Goal: Task Accomplishment & Management: Manage account settings

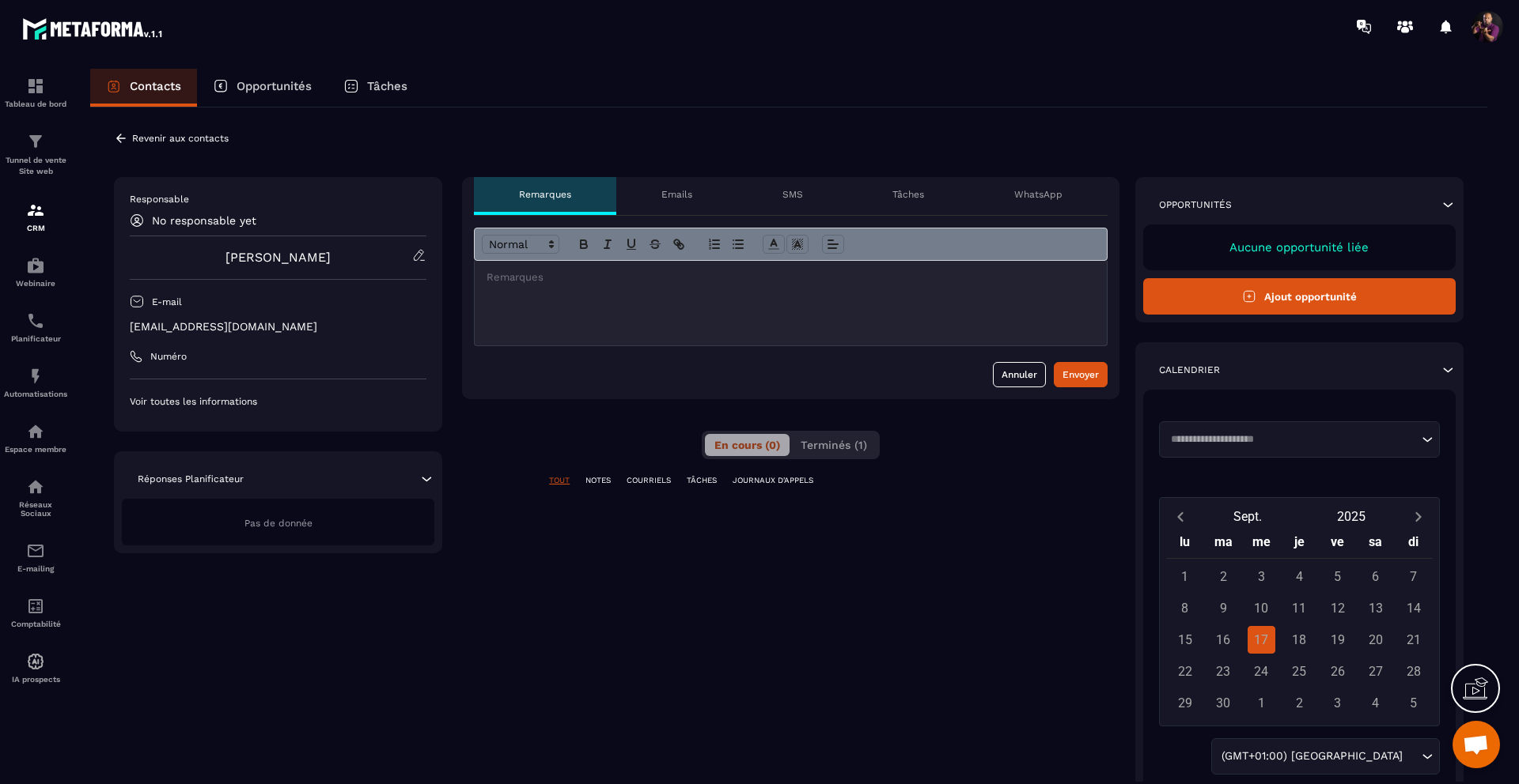
click at [115, 133] on icon at bounding box center [120, 138] width 15 height 15
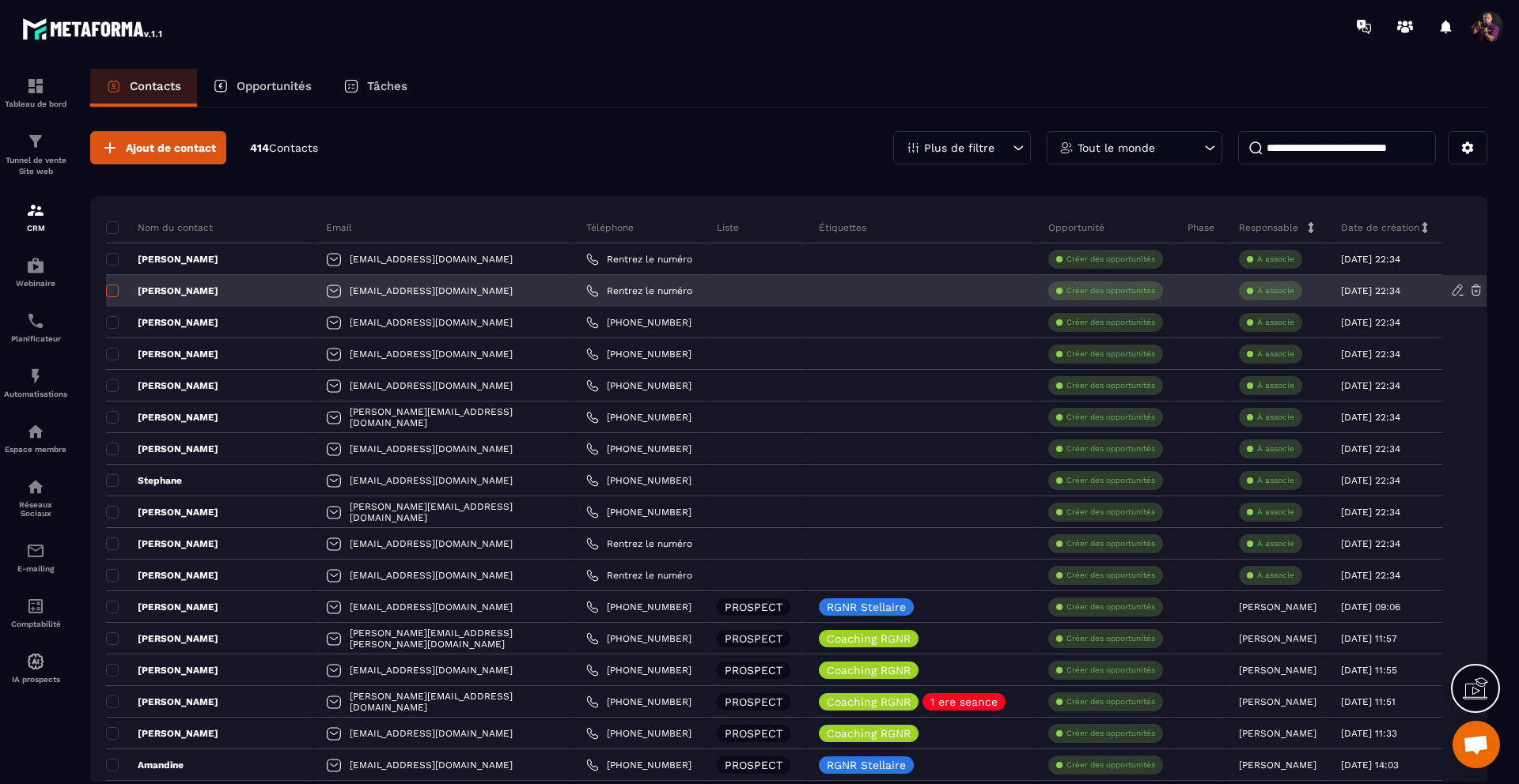
click at [113, 294] on span at bounding box center [112, 290] width 13 height 13
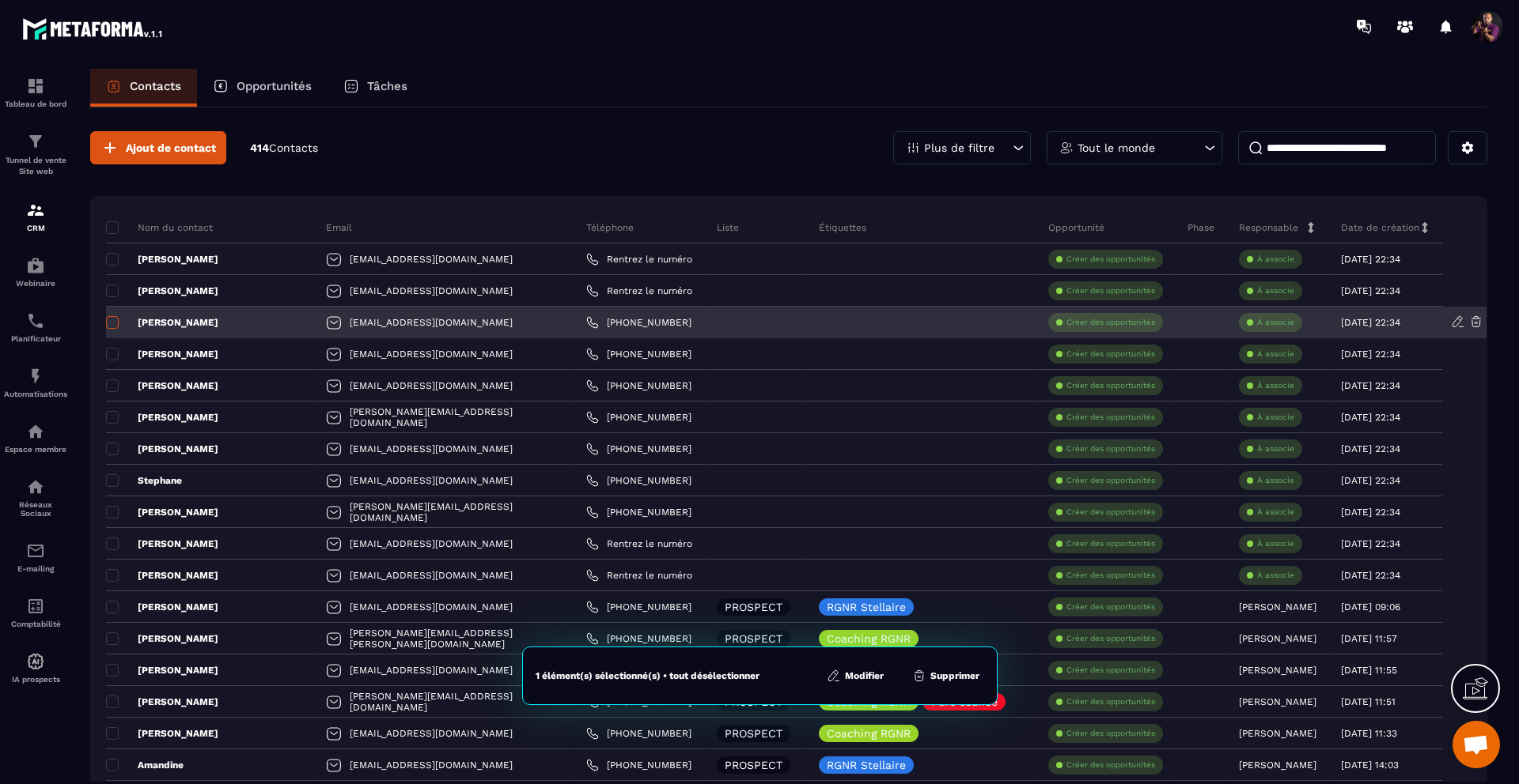
click at [117, 324] on span at bounding box center [112, 323] width 13 height 13
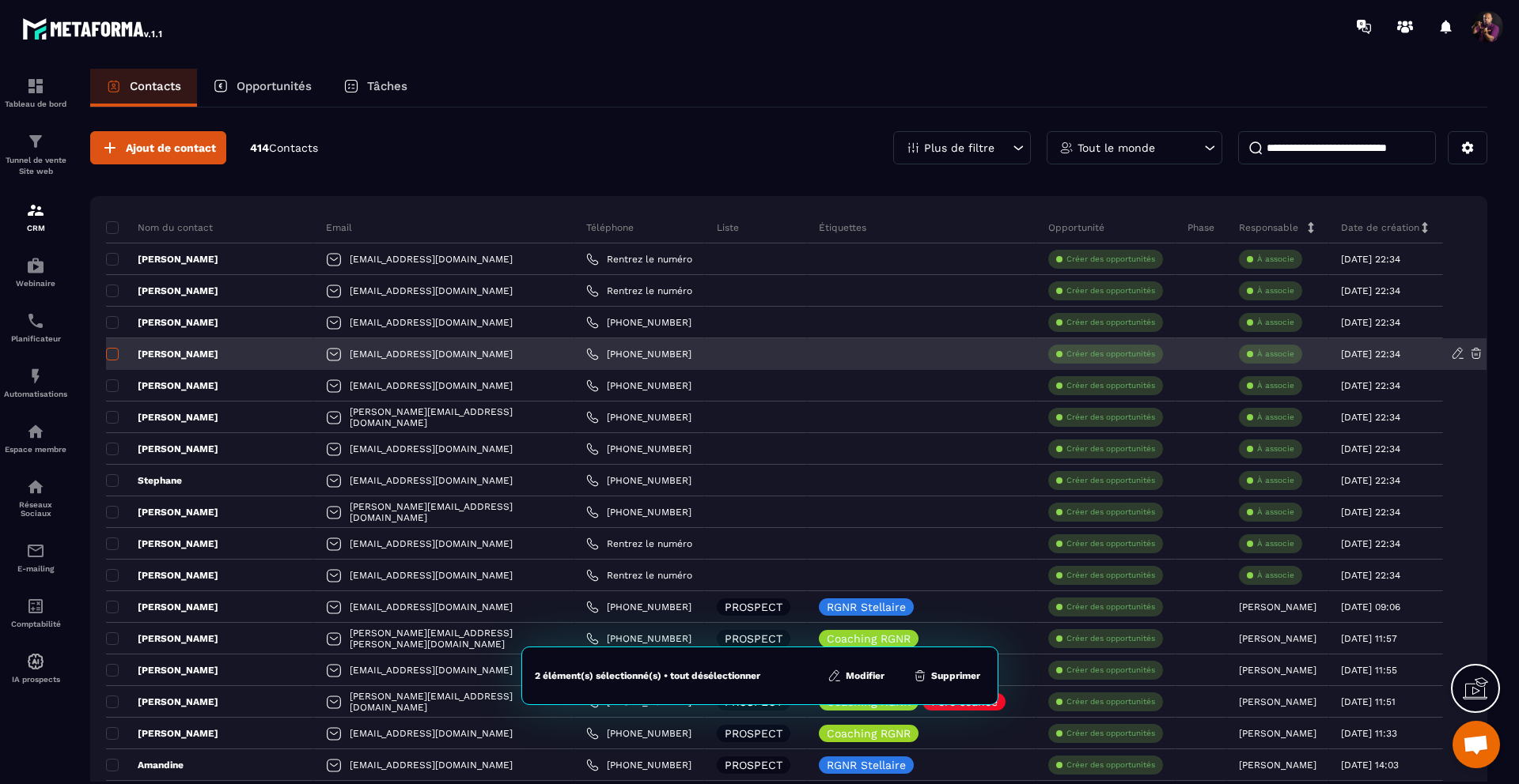
click at [112, 353] on span at bounding box center [112, 354] width 13 height 13
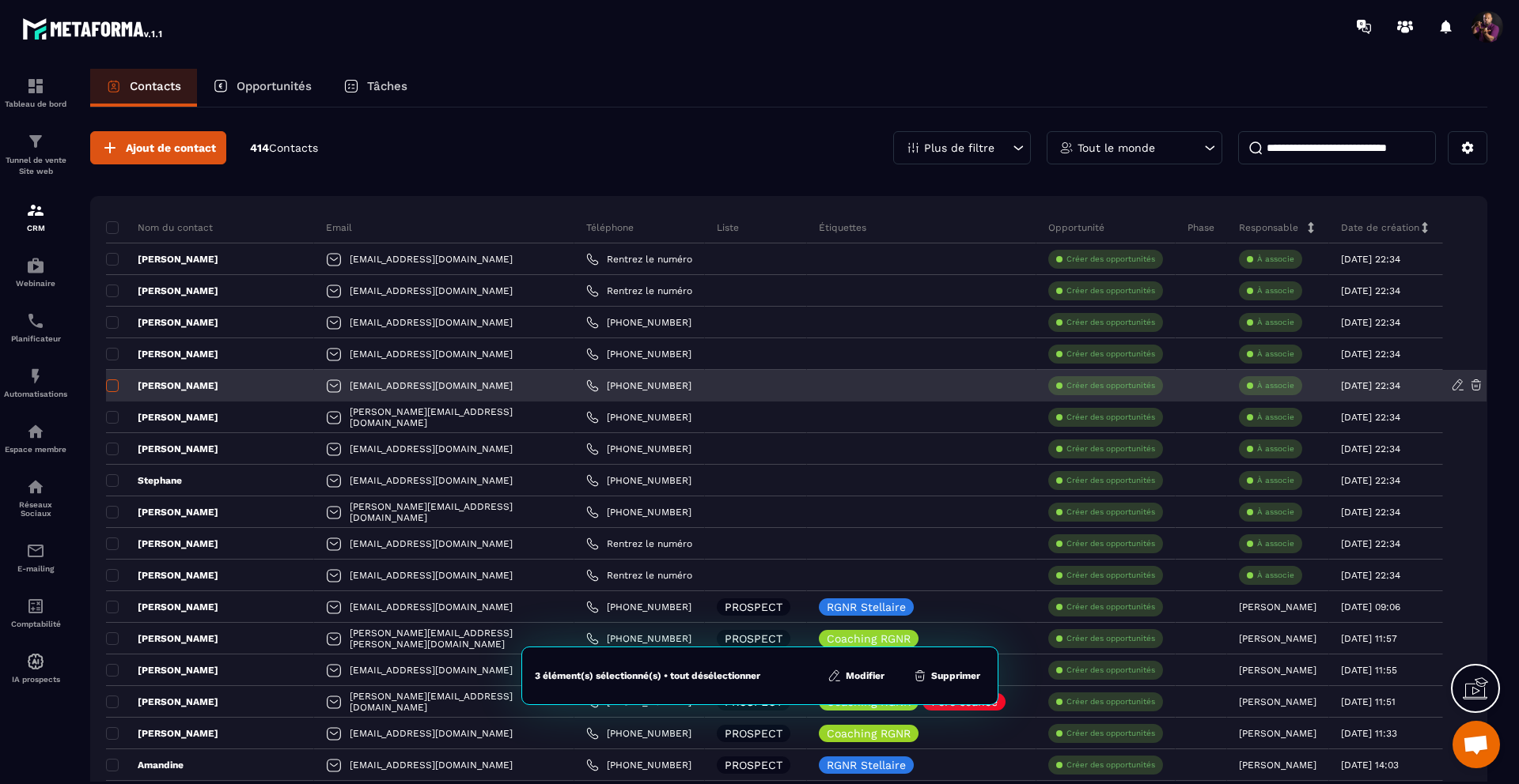
click at [113, 386] on span at bounding box center [112, 385] width 13 height 13
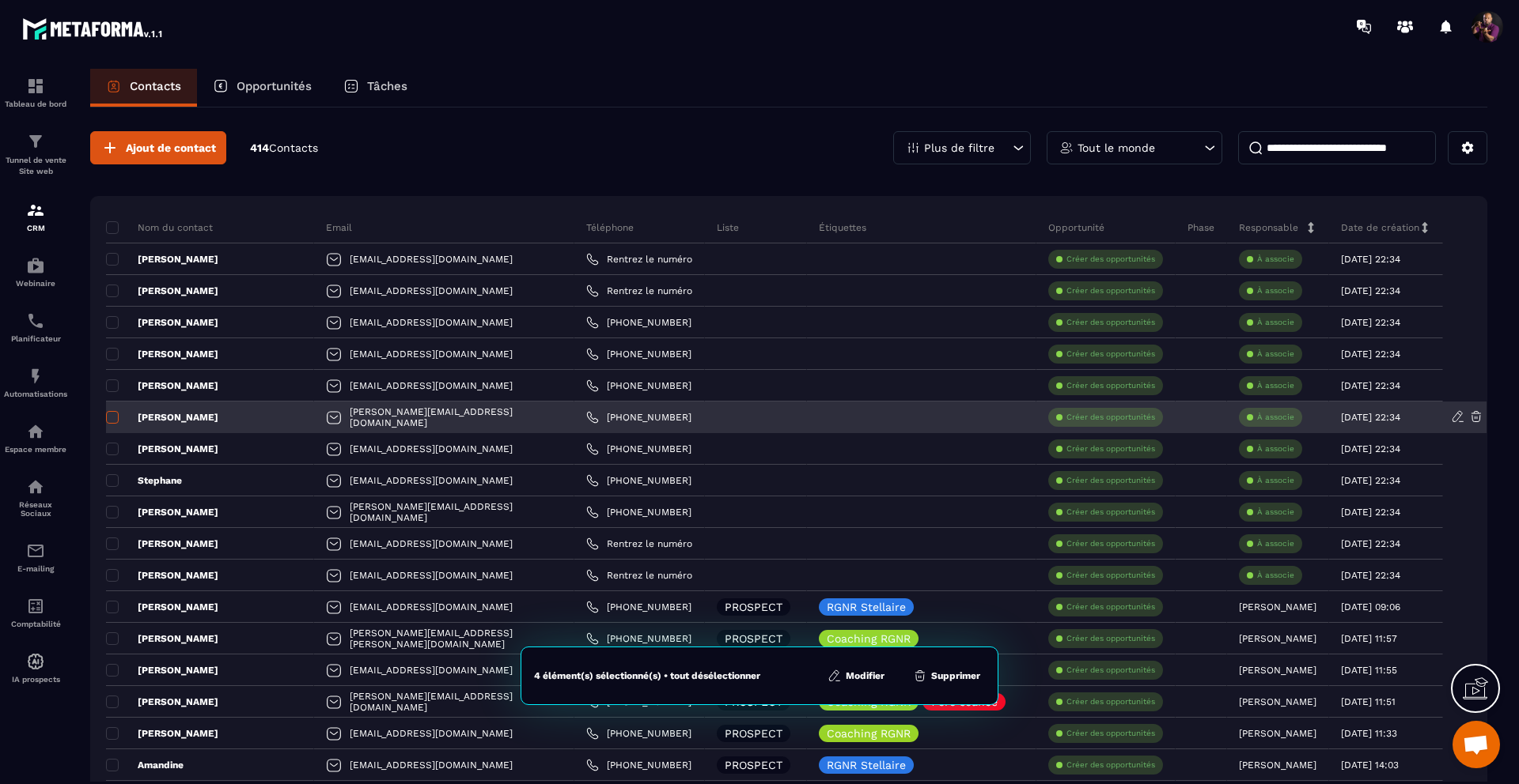
click at [115, 414] on span at bounding box center [112, 417] width 13 height 13
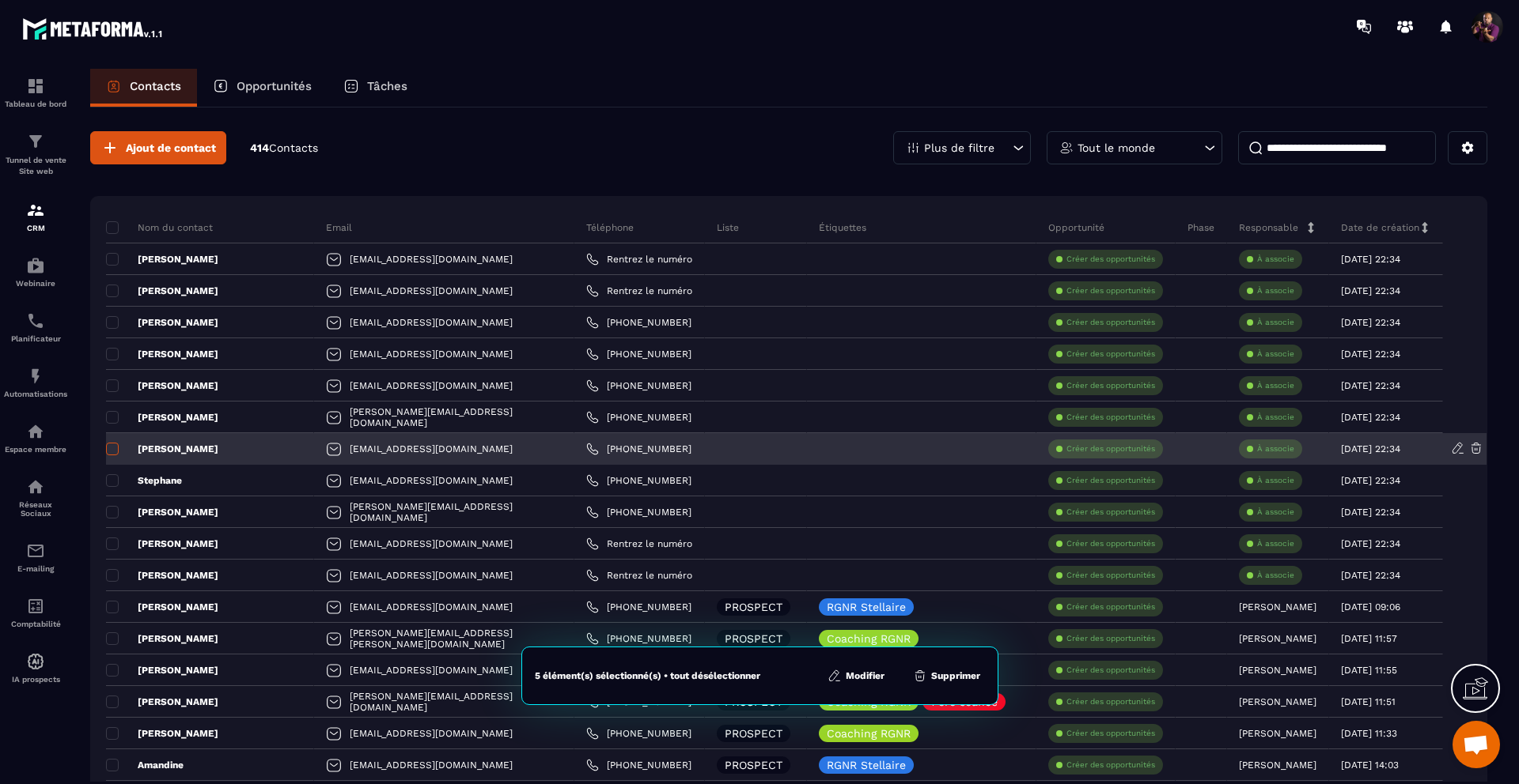
click at [113, 448] on span at bounding box center [112, 449] width 13 height 13
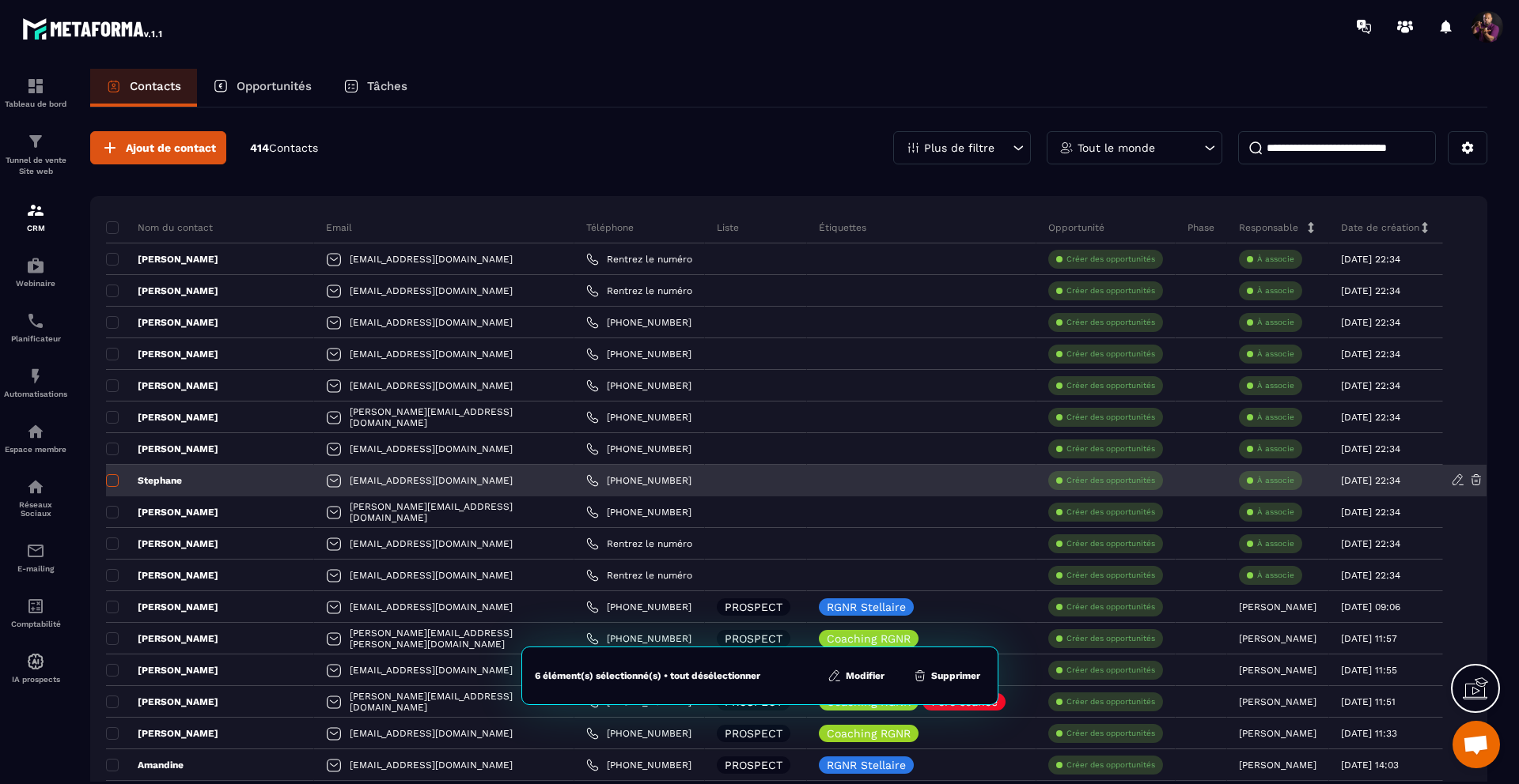
click at [112, 485] on span at bounding box center [112, 480] width 13 height 13
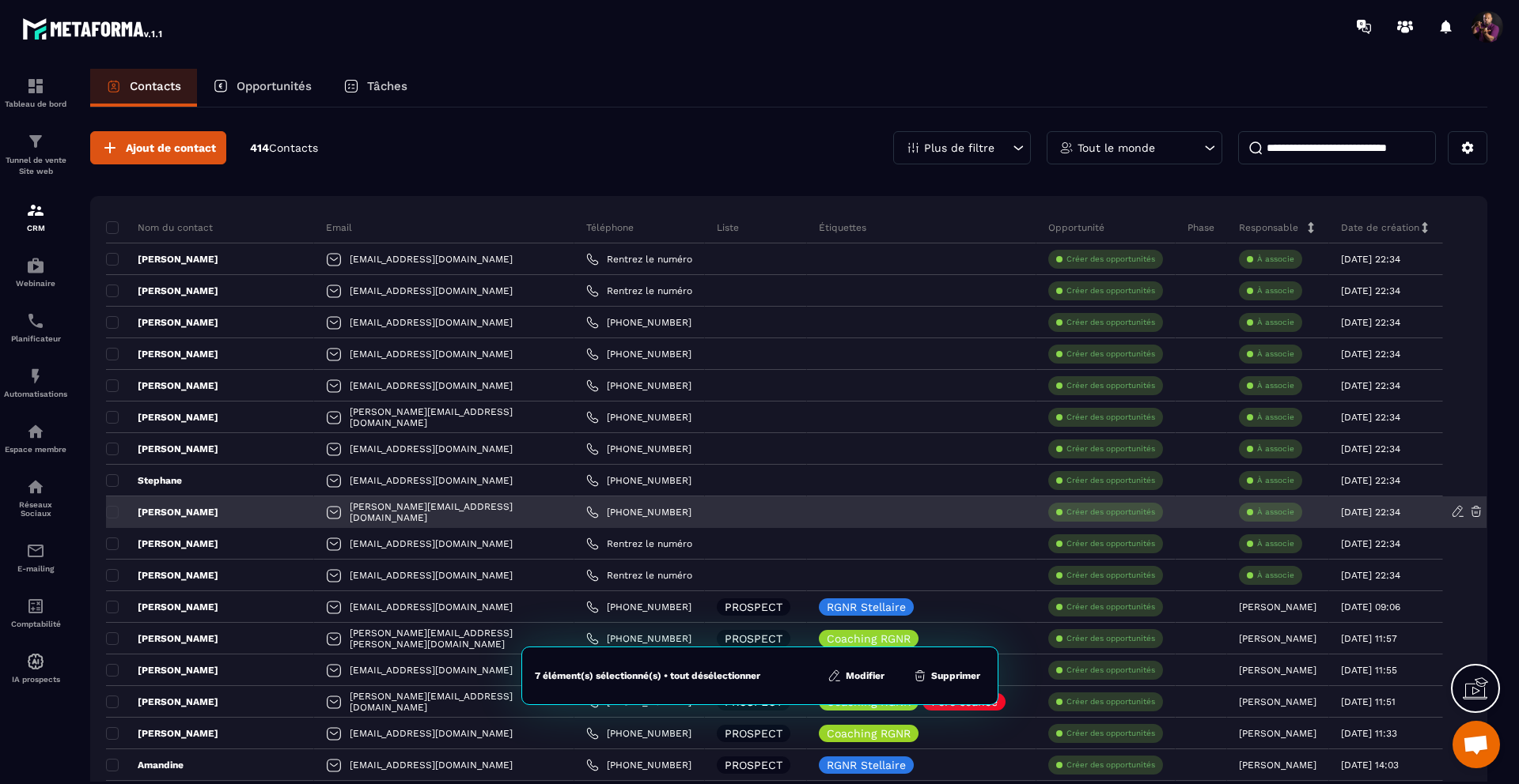
drag, startPoint x: 113, startPoint y: 518, endPoint x: 129, endPoint y: 502, distance: 22.6
click at [129, 502] on td "[PERSON_NAME]" at bounding box center [209, 512] width 208 height 31
click at [115, 510] on span at bounding box center [112, 512] width 13 height 13
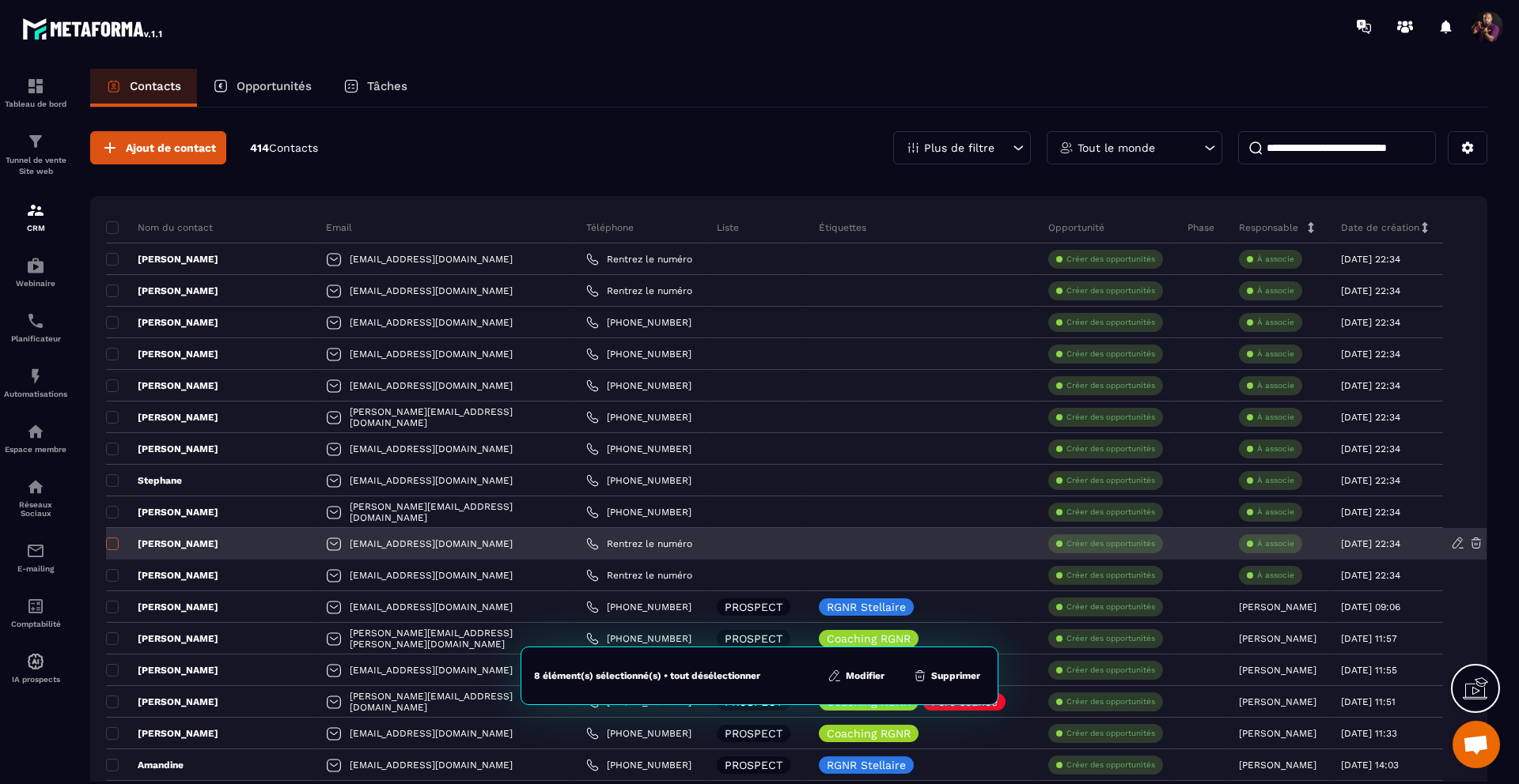
click at [112, 544] on span at bounding box center [112, 544] width 13 height 13
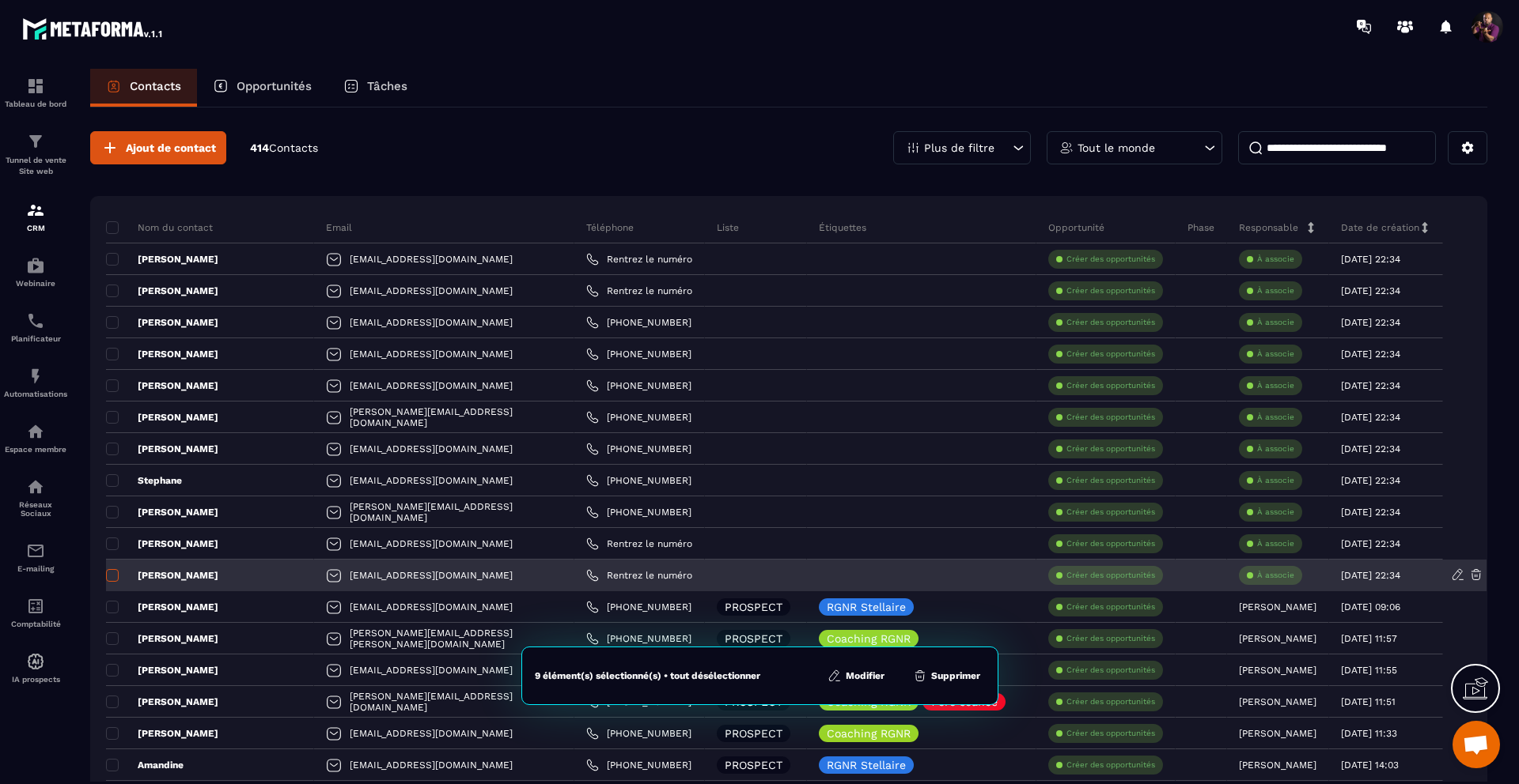
click at [114, 577] on span at bounding box center [112, 575] width 13 height 13
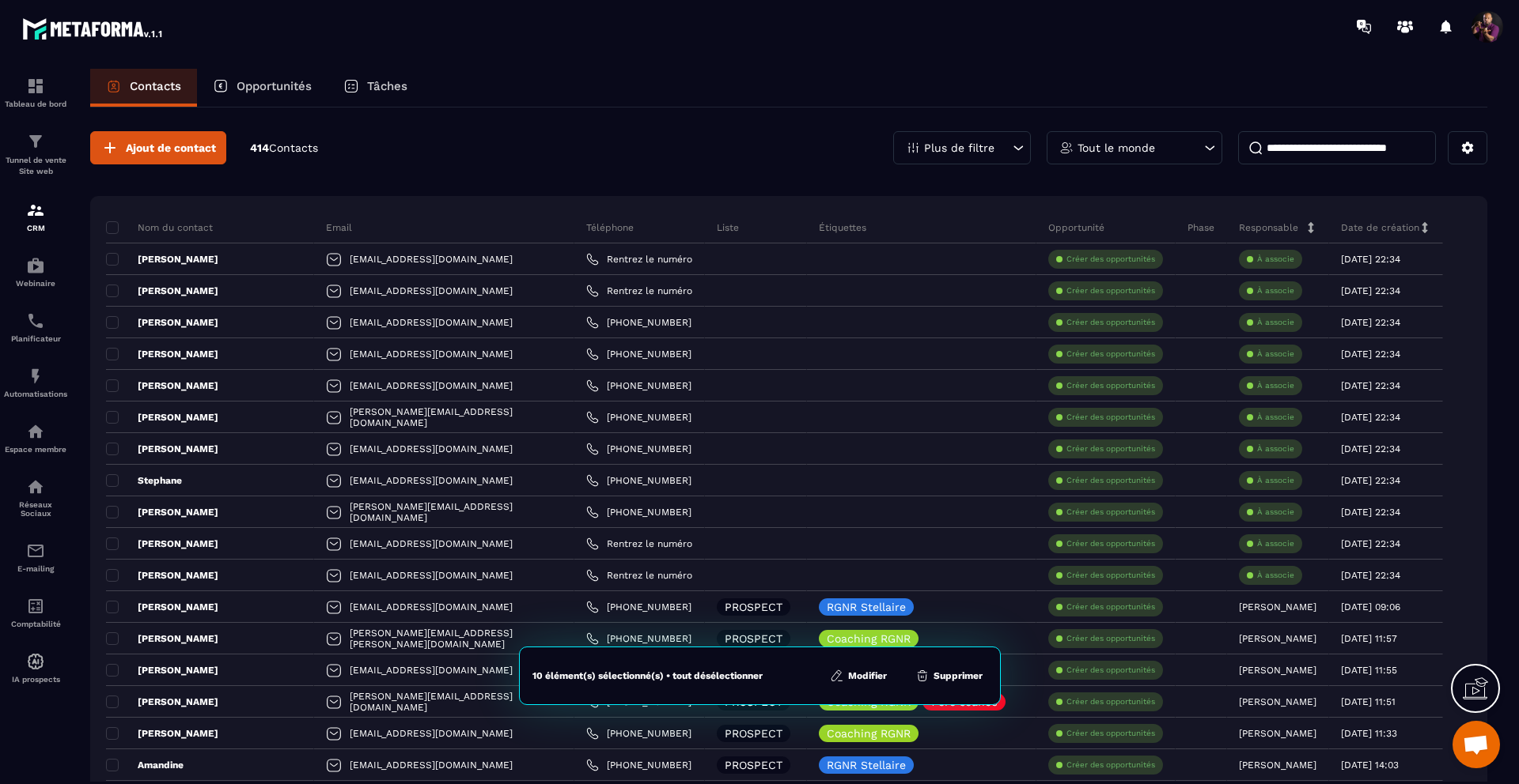
click at [854, 673] on button "Modifier" at bounding box center [859, 675] width 67 height 16
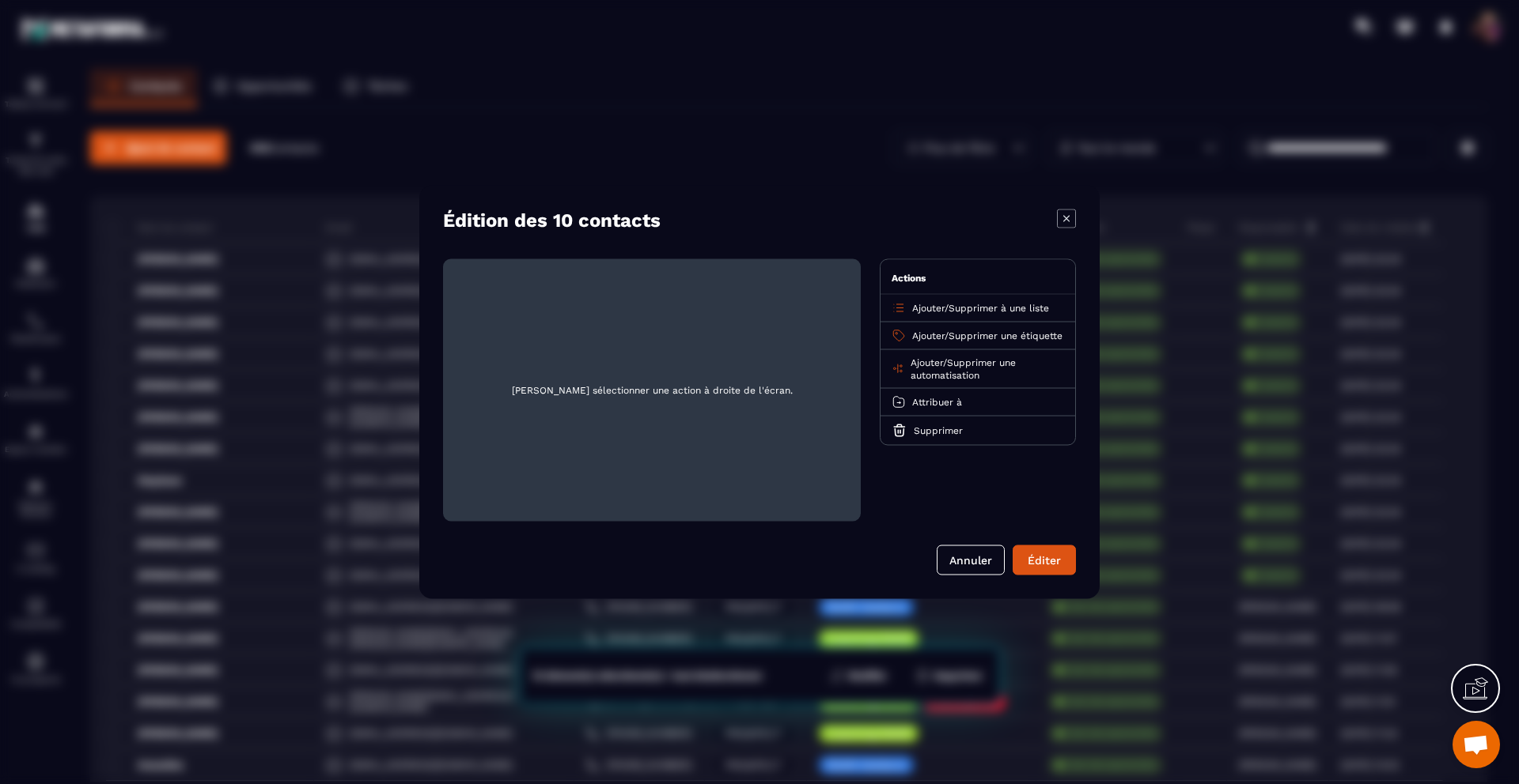
click at [949, 341] on span "Supprimer une étiquette" at bounding box center [1005, 335] width 113 height 11
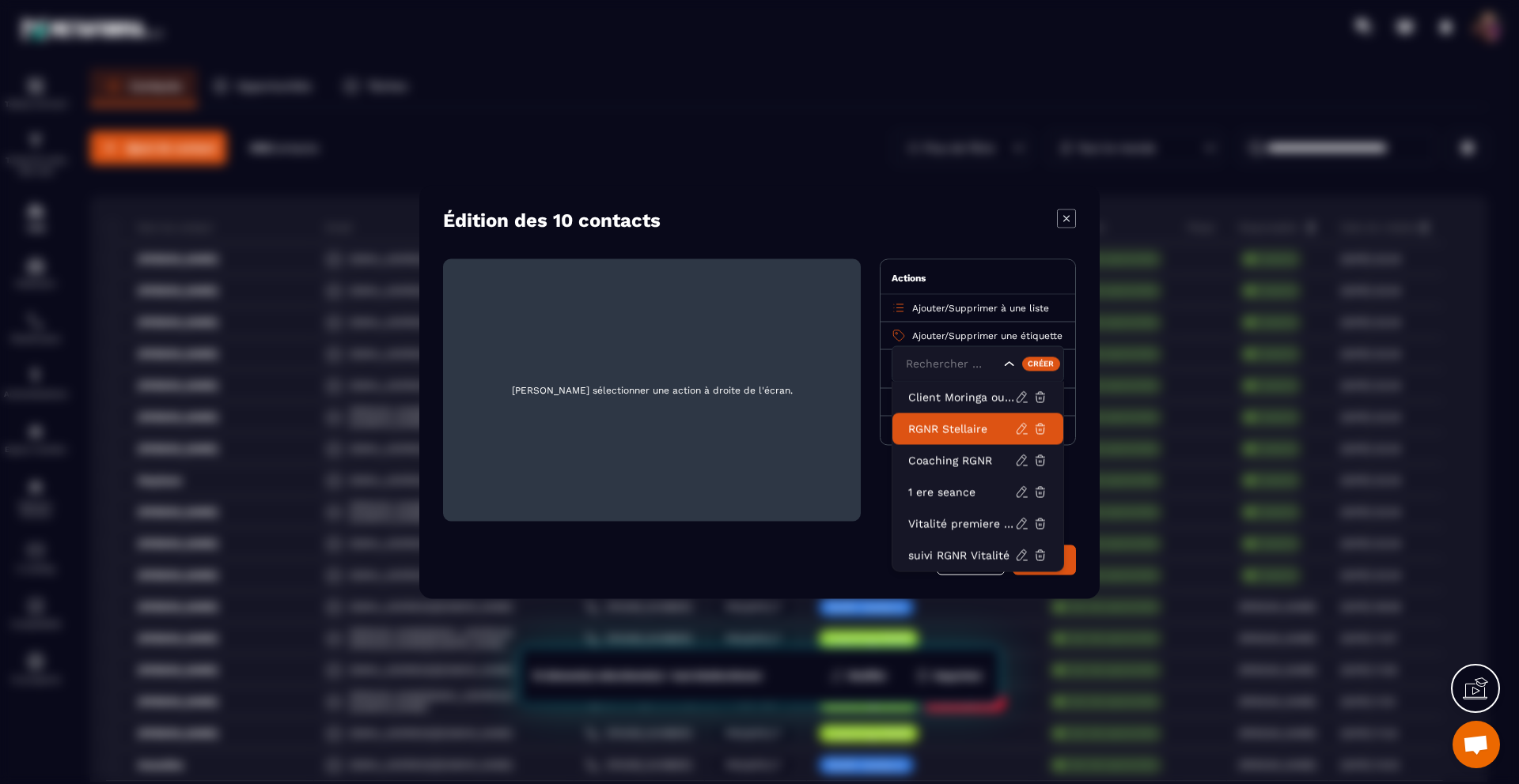
click at [937, 422] on p "RGNR Stellaire" at bounding box center [961, 429] width 107 height 16
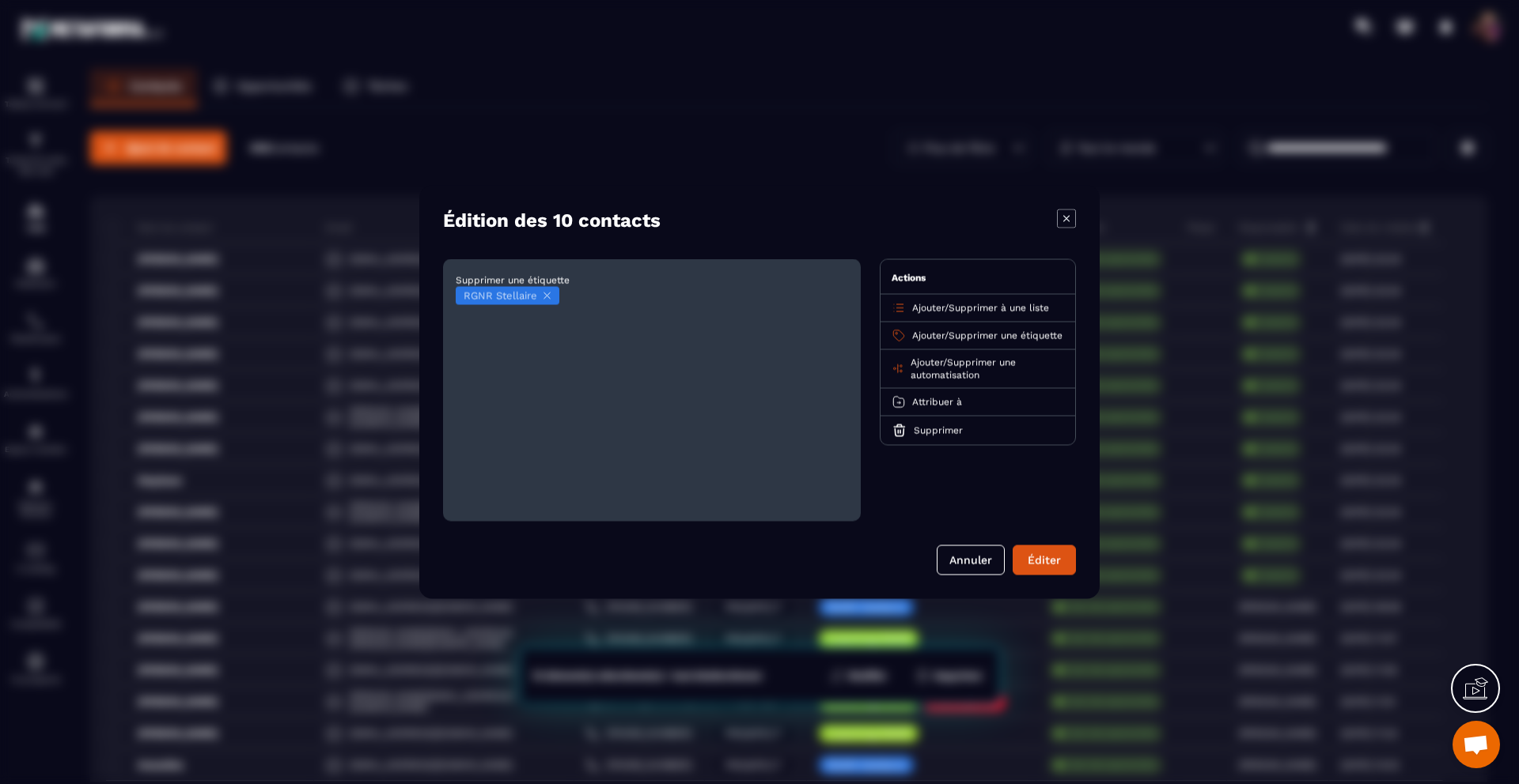
click at [914, 340] on span "Ajouter" at bounding box center [928, 335] width 32 height 11
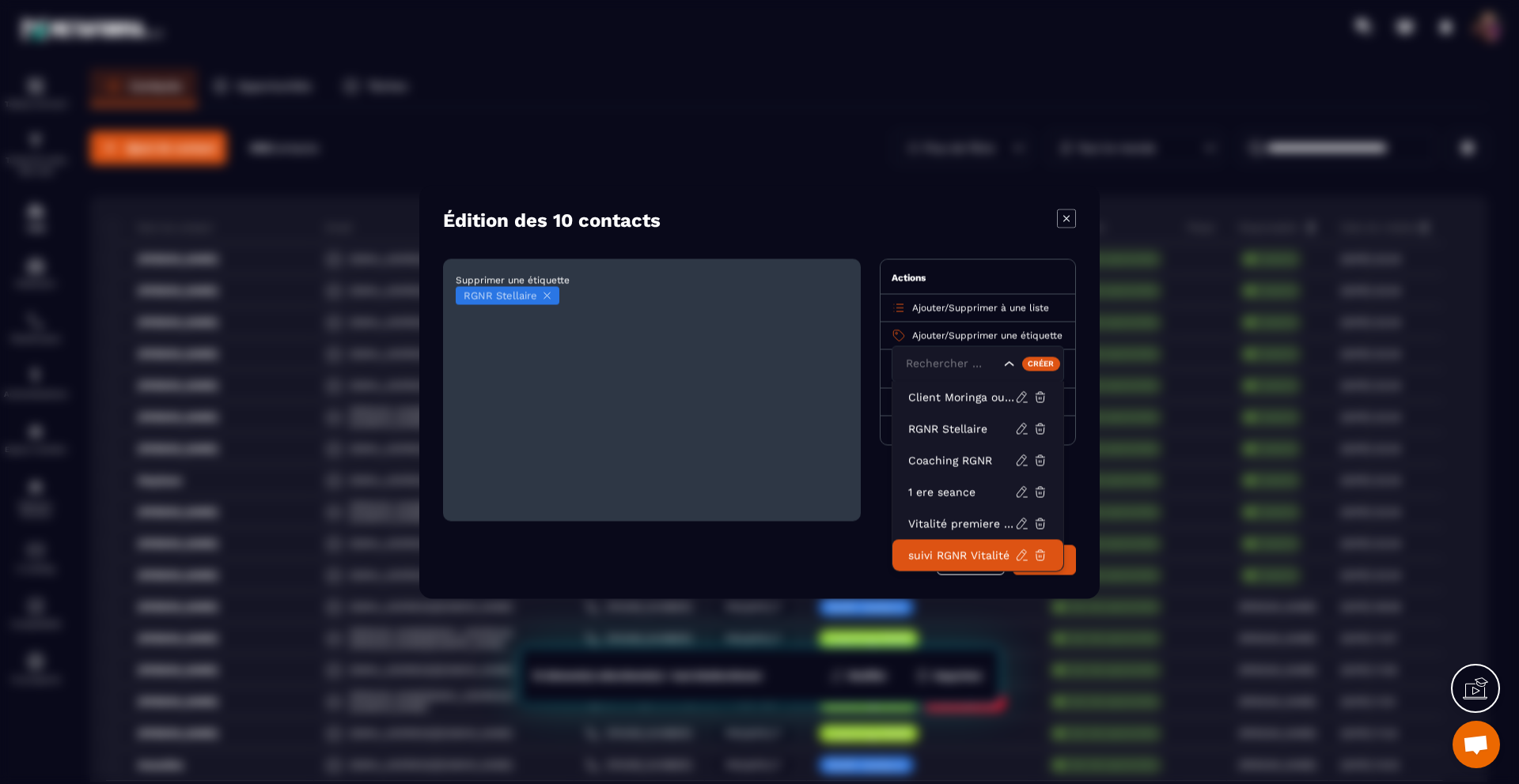
click at [934, 553] on p "suivi RGNR Vitalité" at bounding box center [961, 555] width 107 height 16
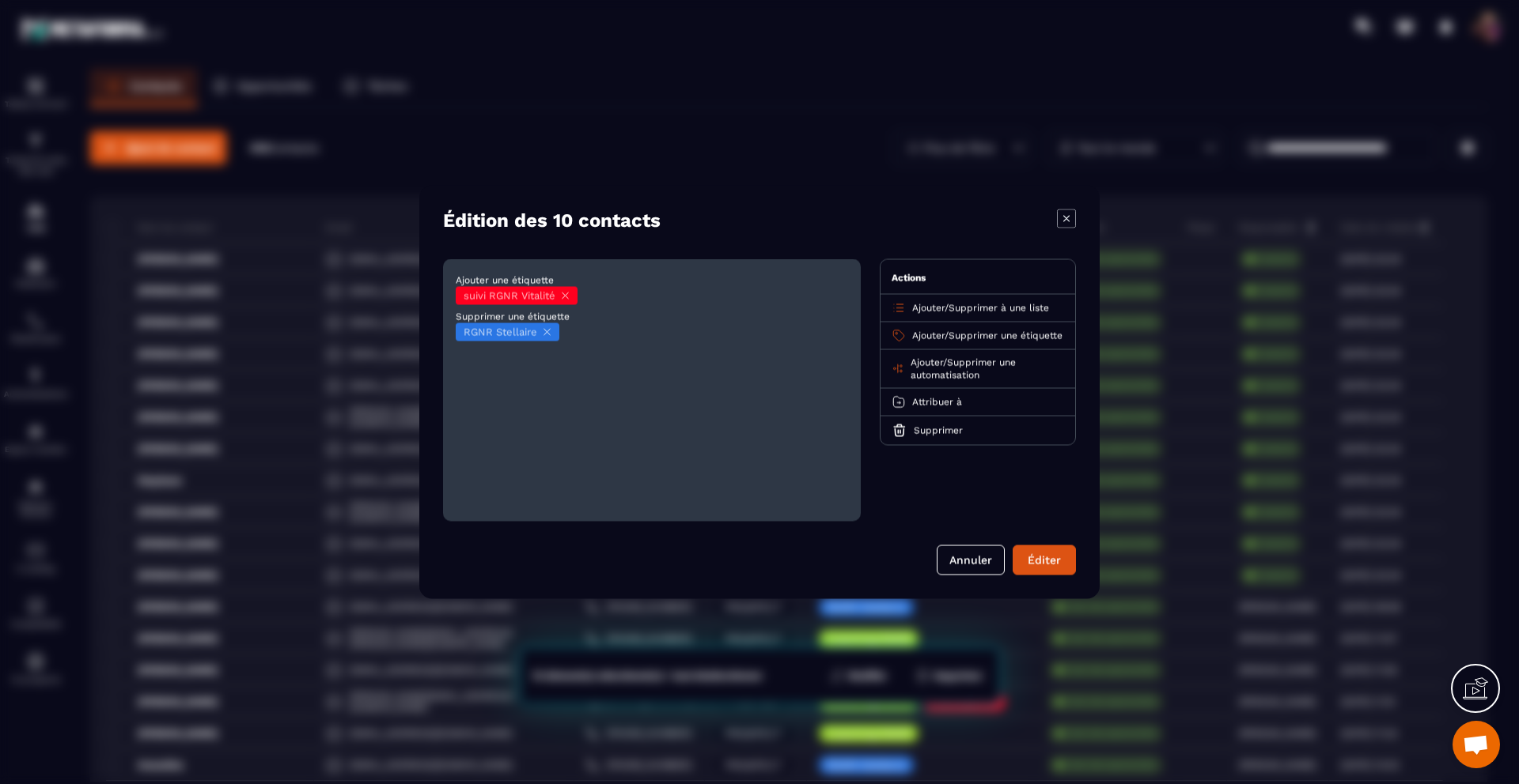
click at [959, 408] on span "Attribuer à" at bounding box center [937, 402] width 50 height 11
click at [950, 472] on p "[PERSON_NAME]" at bounding box center [977, 464] width 139 height 16
click at [565, 294] on icon "Modal window" at bounding box center [565, 296] width 12 height 12
click at [1049, 557] on button "Éditer" at bounding box center [1044, 560] width 64 height 30
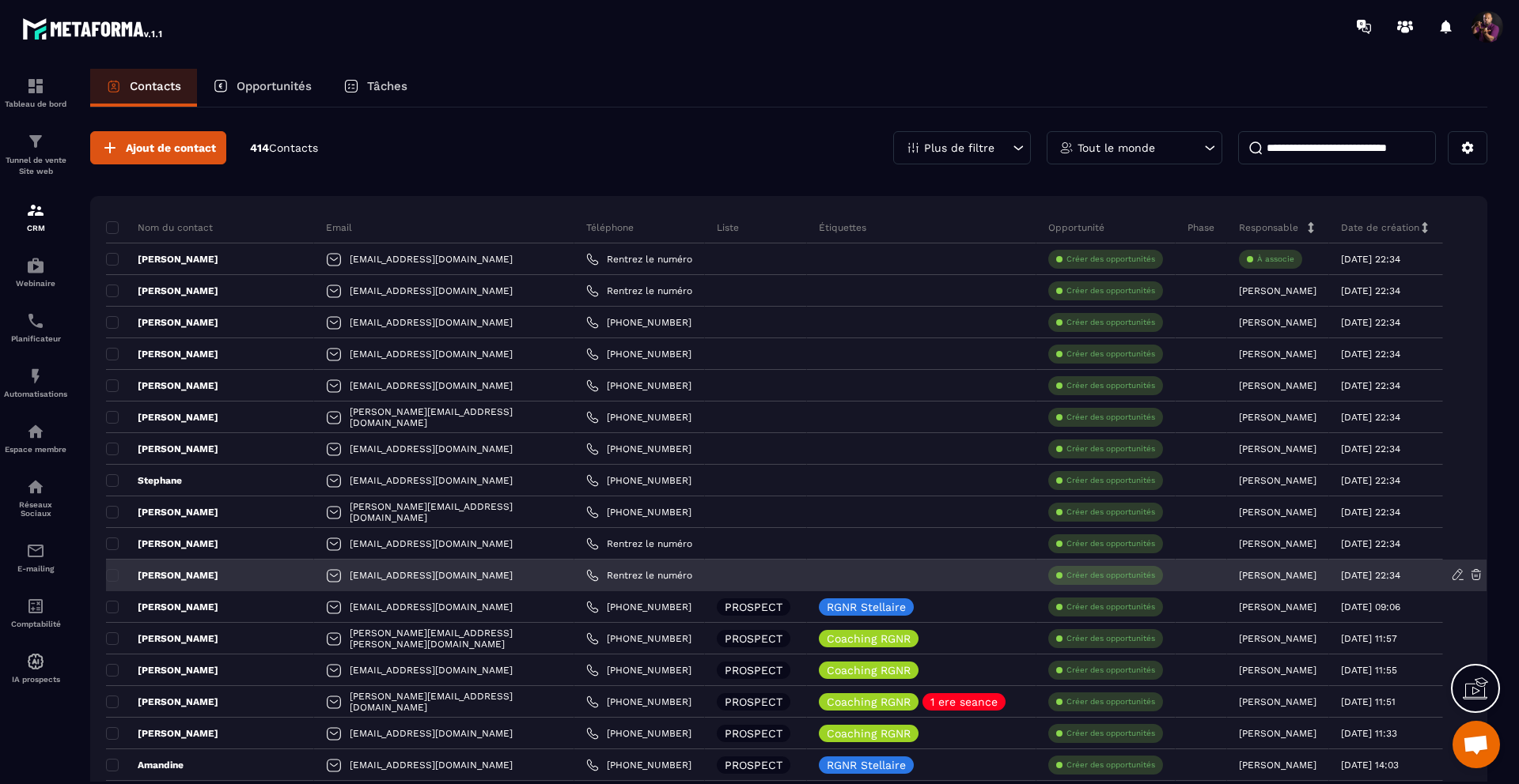
click at [719, 578] on div at bounding box center [756, 576] width 102 height 31
click at [823, 577] on icon at bounding box center [827, 575] width 11 height 11
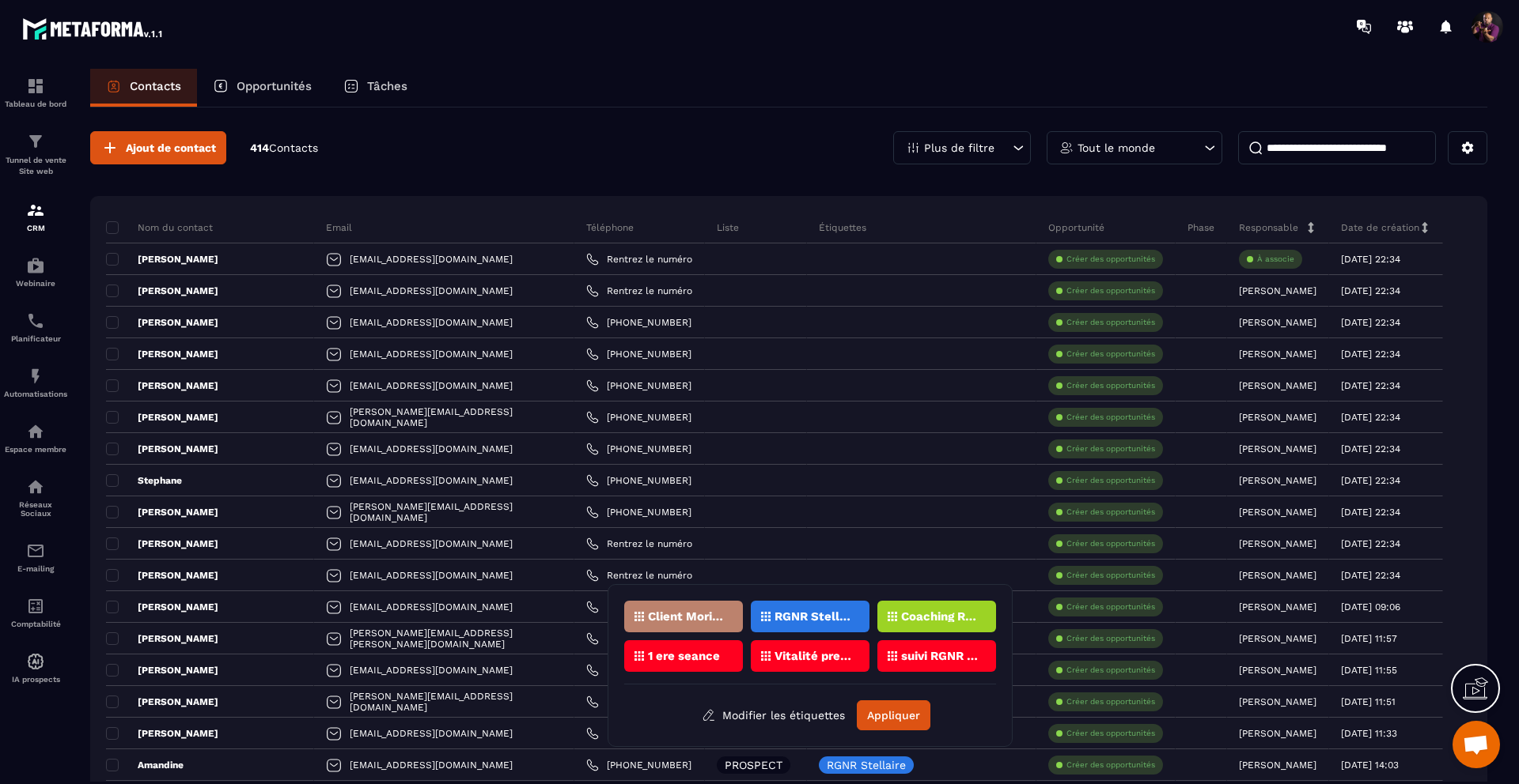
click at [816, 615] on p "RGNR Stellaire" at bounding box center [813, 616] width 76 height 11
click at [898, 720] on button "Appliquer" at bounding box center [893, 716] width 73 height 30
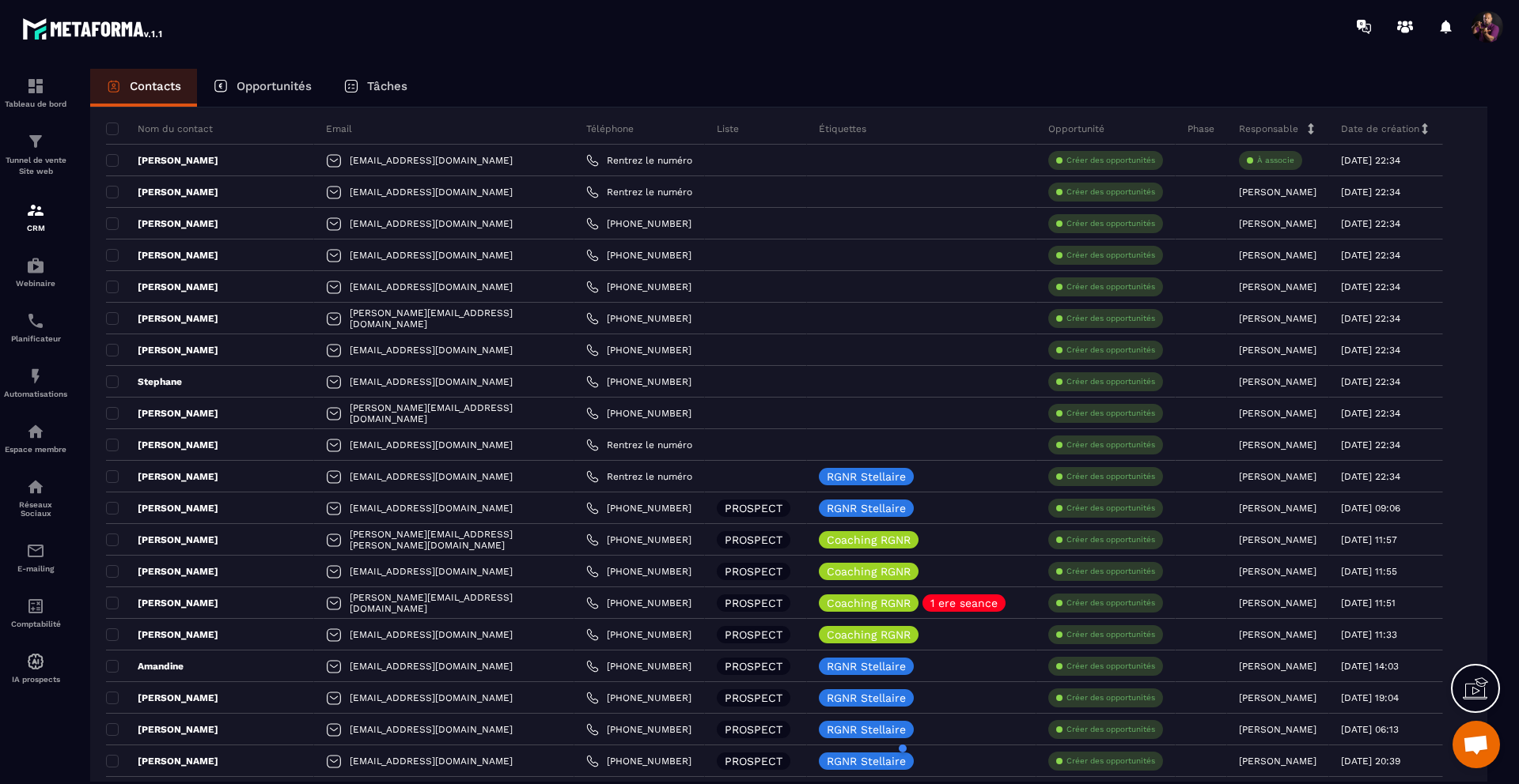
scroll to position [96, 0]
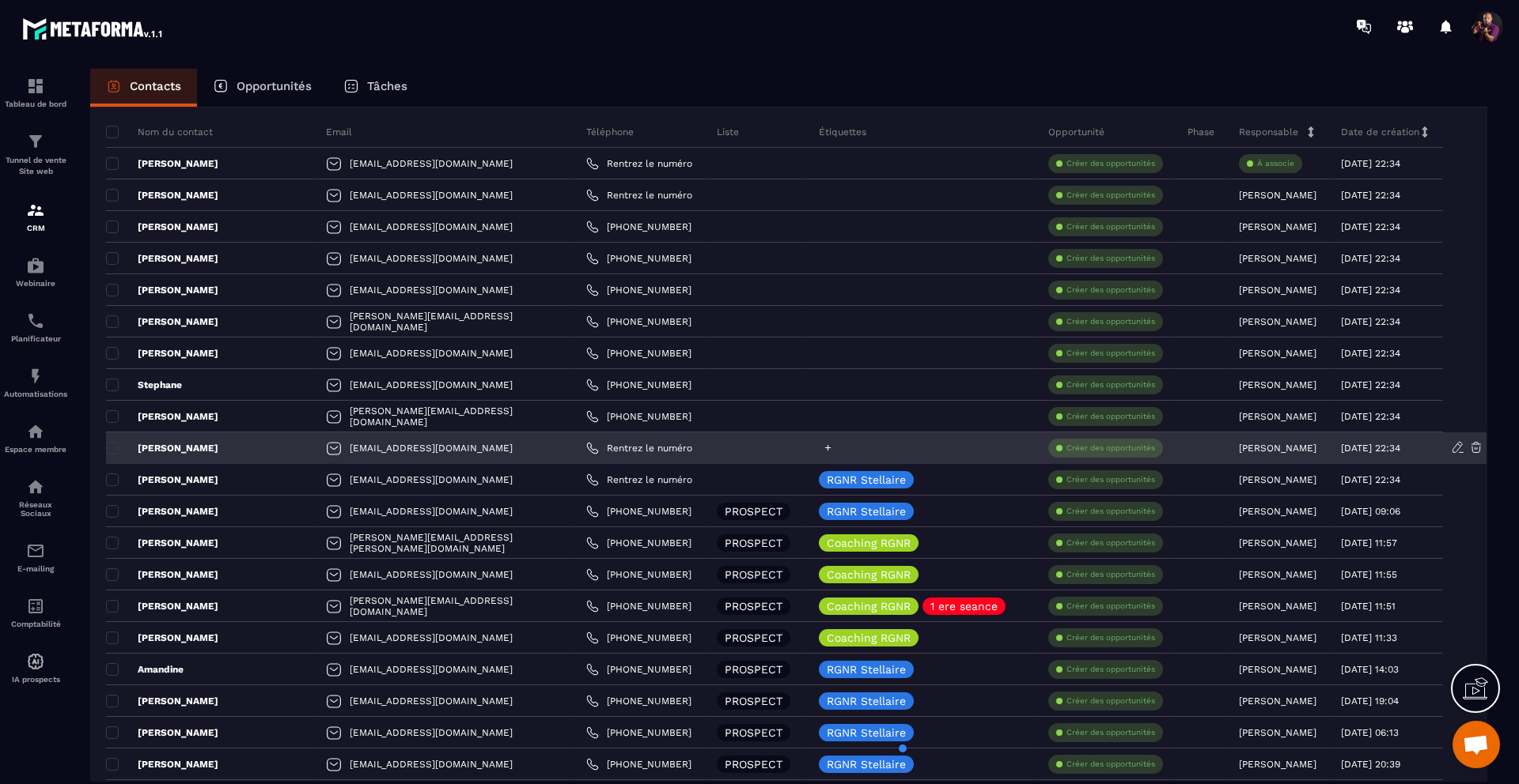
click at [826, 447] on icon at bounding box center [828, 448] width 6 height 6
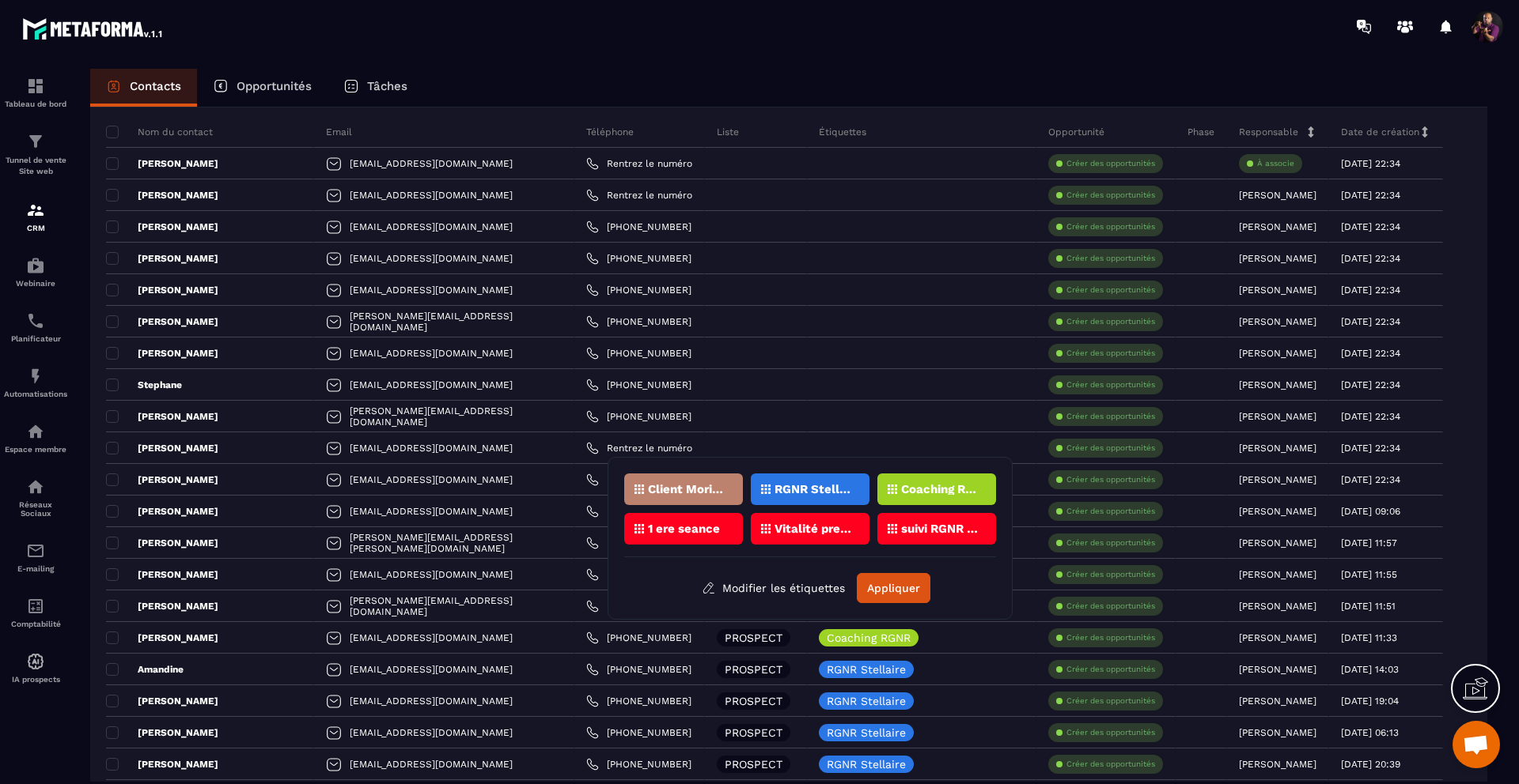
click at [803, 486] on p "RGNR Stellaire" at bounding box center [813, 489] width 76 height 11
click at [901, 590] on button "Appliquer" at bounding box center [893, 588] width 73 height 30
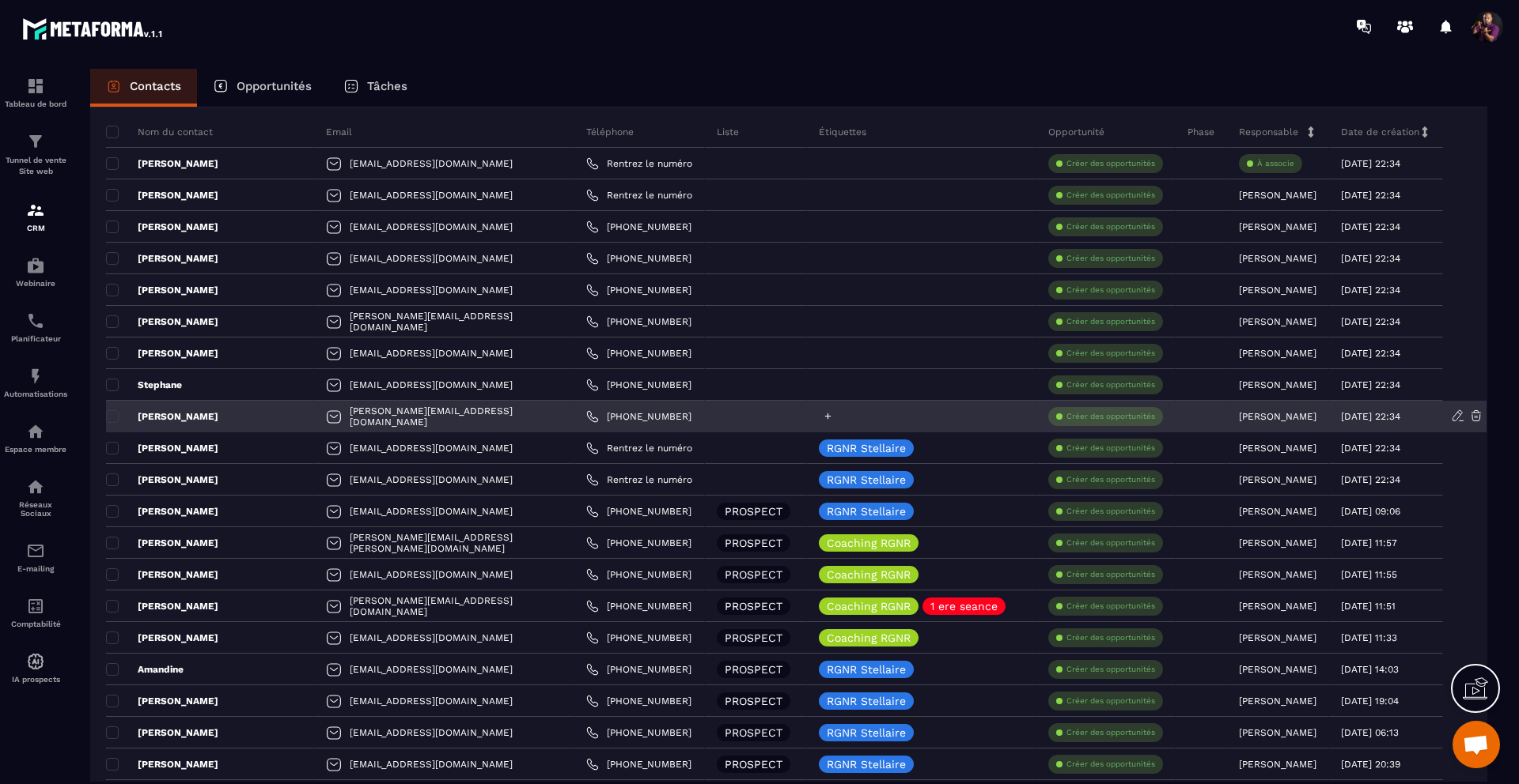
click at [823, 413] on icon at bounding box center [827, 416] width 11 height 11
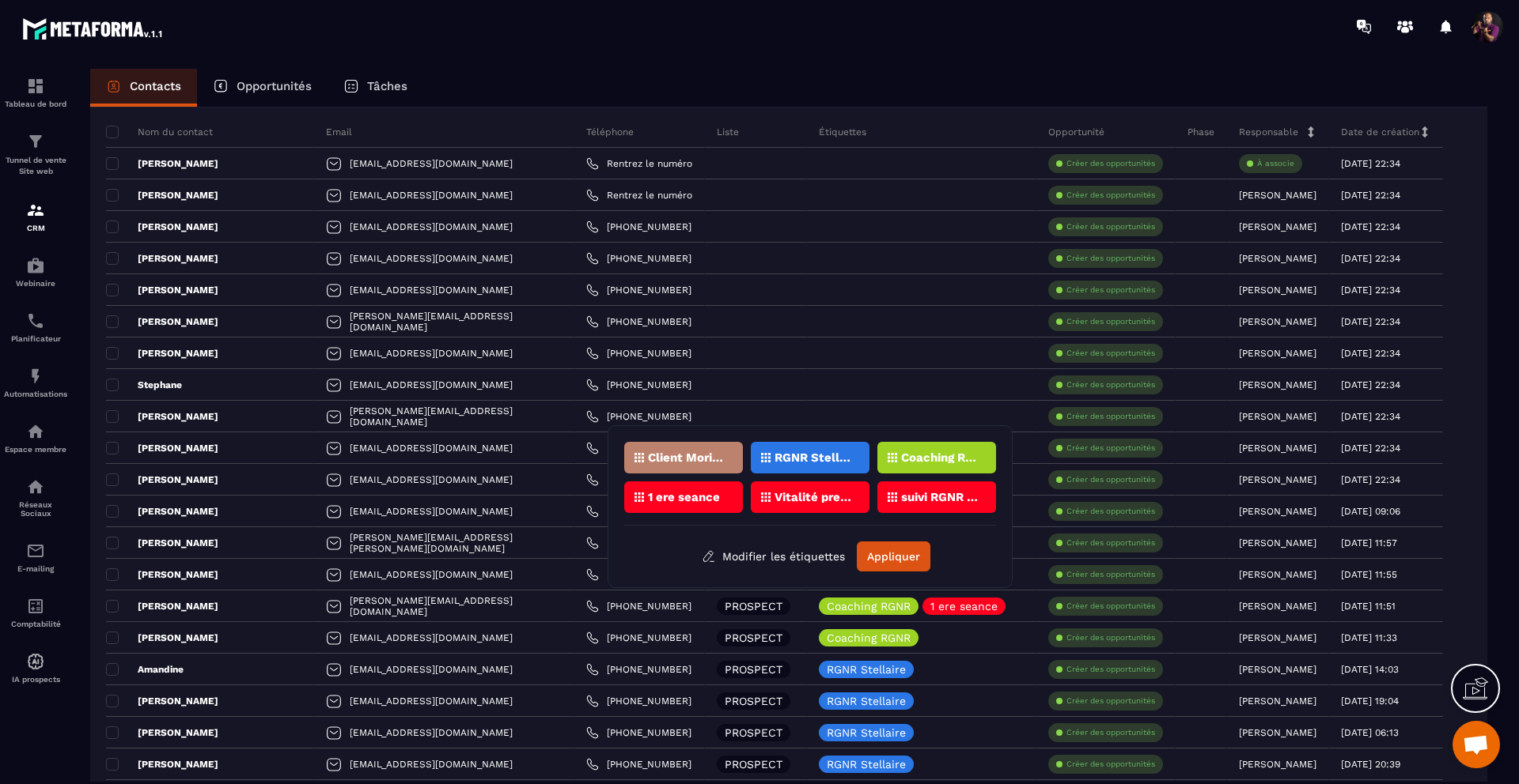
click at [813, 448] on div "RGNR Stellaire" at bounding box center [810, 457] width 118 height 31
click at [916, 548] on button "Appliquer" at bounding box center [893, 556] width 73 height 30
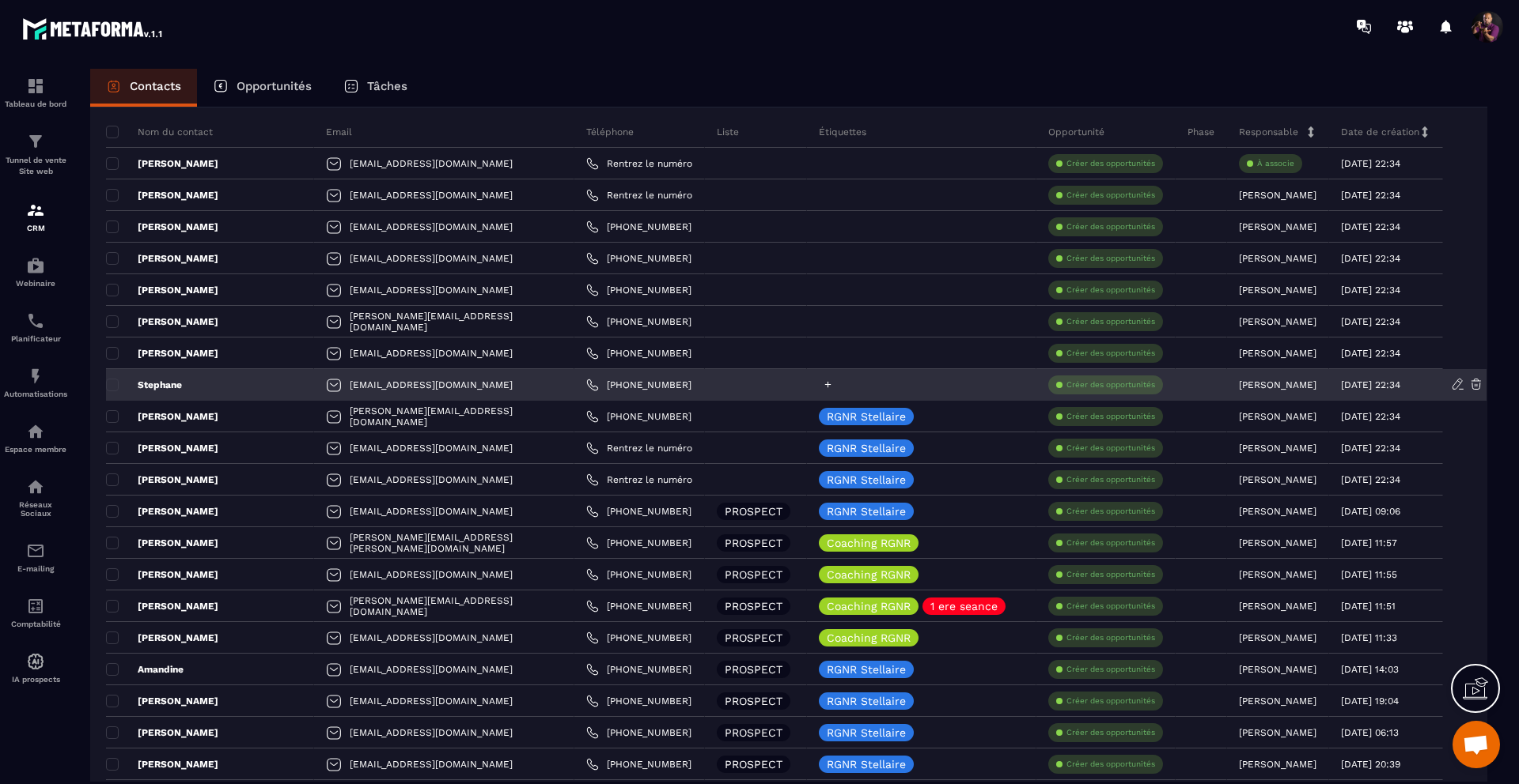
click at [823, 381] on icon at bounding box center [827, 384] width 11 height 11
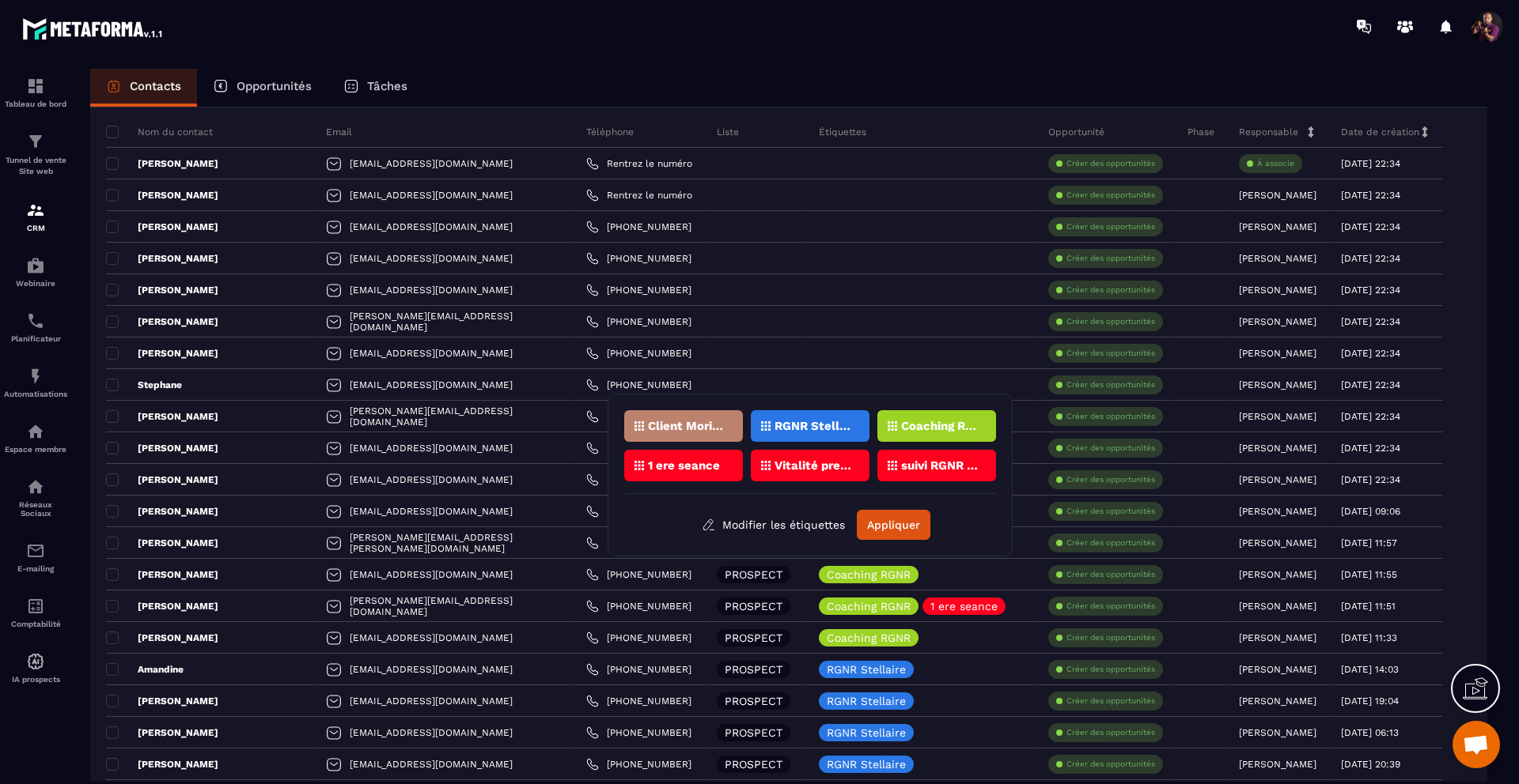
click at [811, 418] on div "RGNR Stellaire" at bounding box center [810, 426] width 118 height 31
click at [904, 514] on button "Appliquer" at bounding box center [893, 525] width 73 height 30
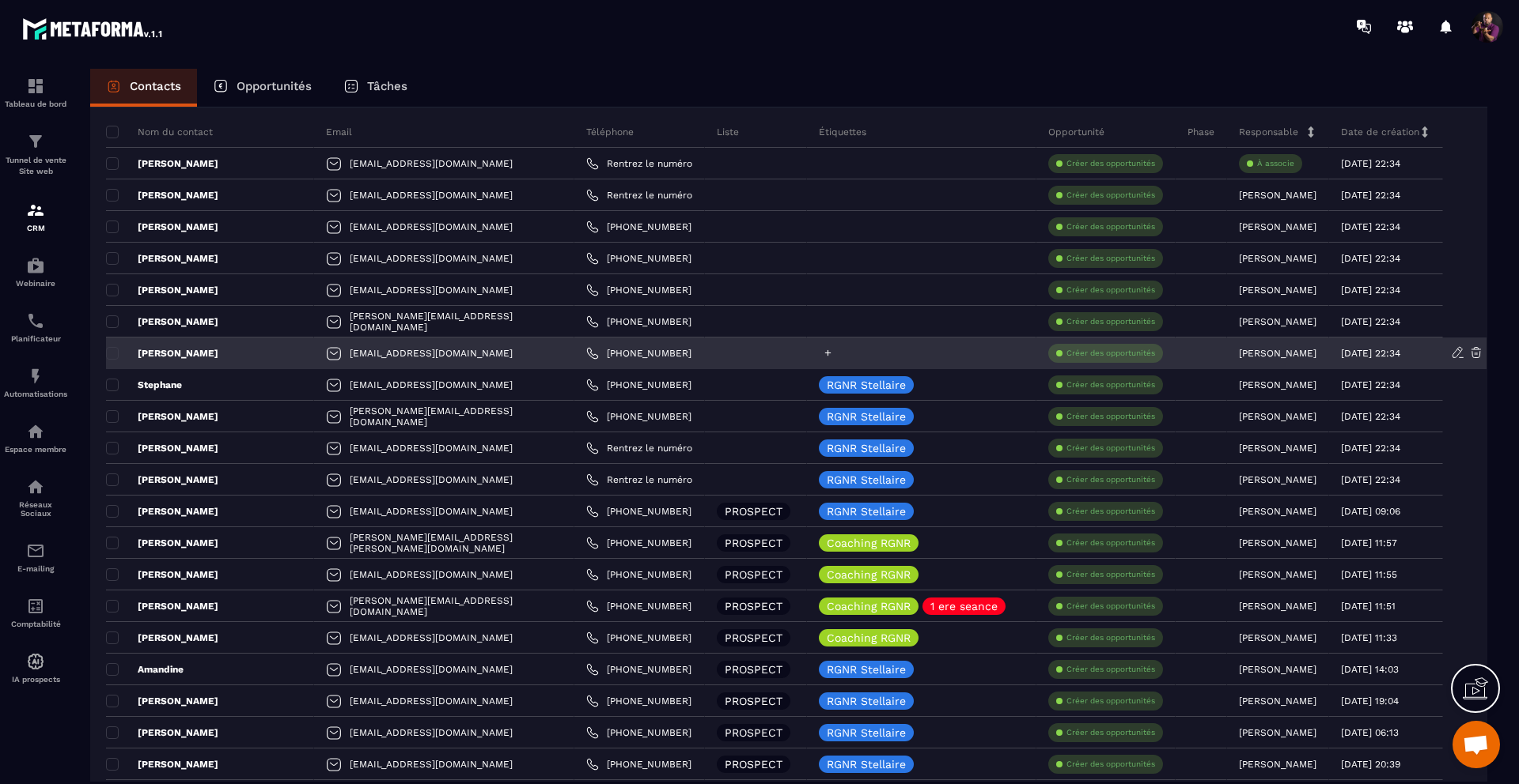
click at [807, 353] on div at bounding box center [921, 353] width 230 height 31
click at [823, 351] on icon at bounding box center [827, 353] width 11 height 11
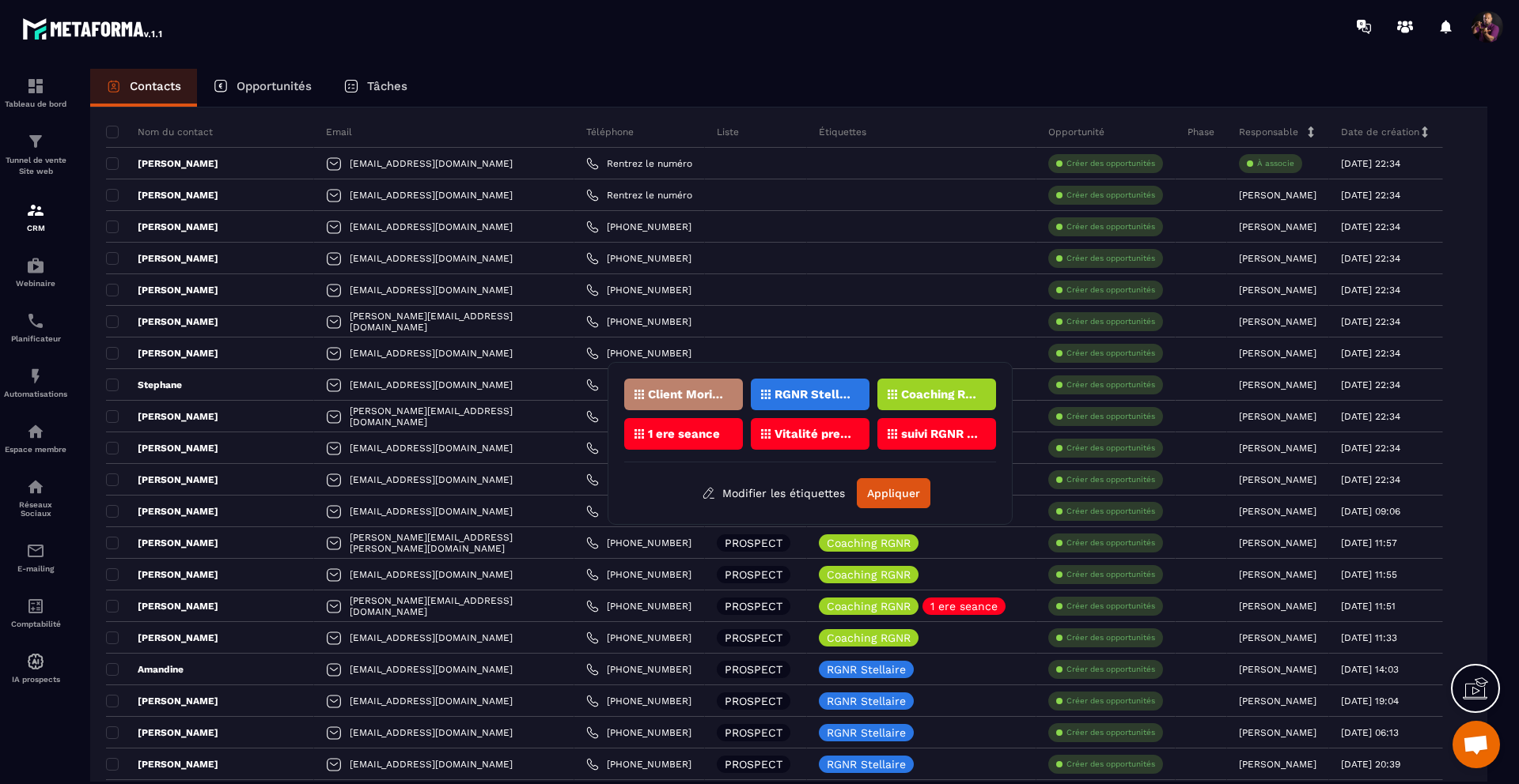
click at [833, 385] on div "RGNR Stellaire" at bounding box center [810, 394] width 118 height 31
click at [893, 494] on button "Appliquer" at bounding box center [893, 493] width 73 height 30
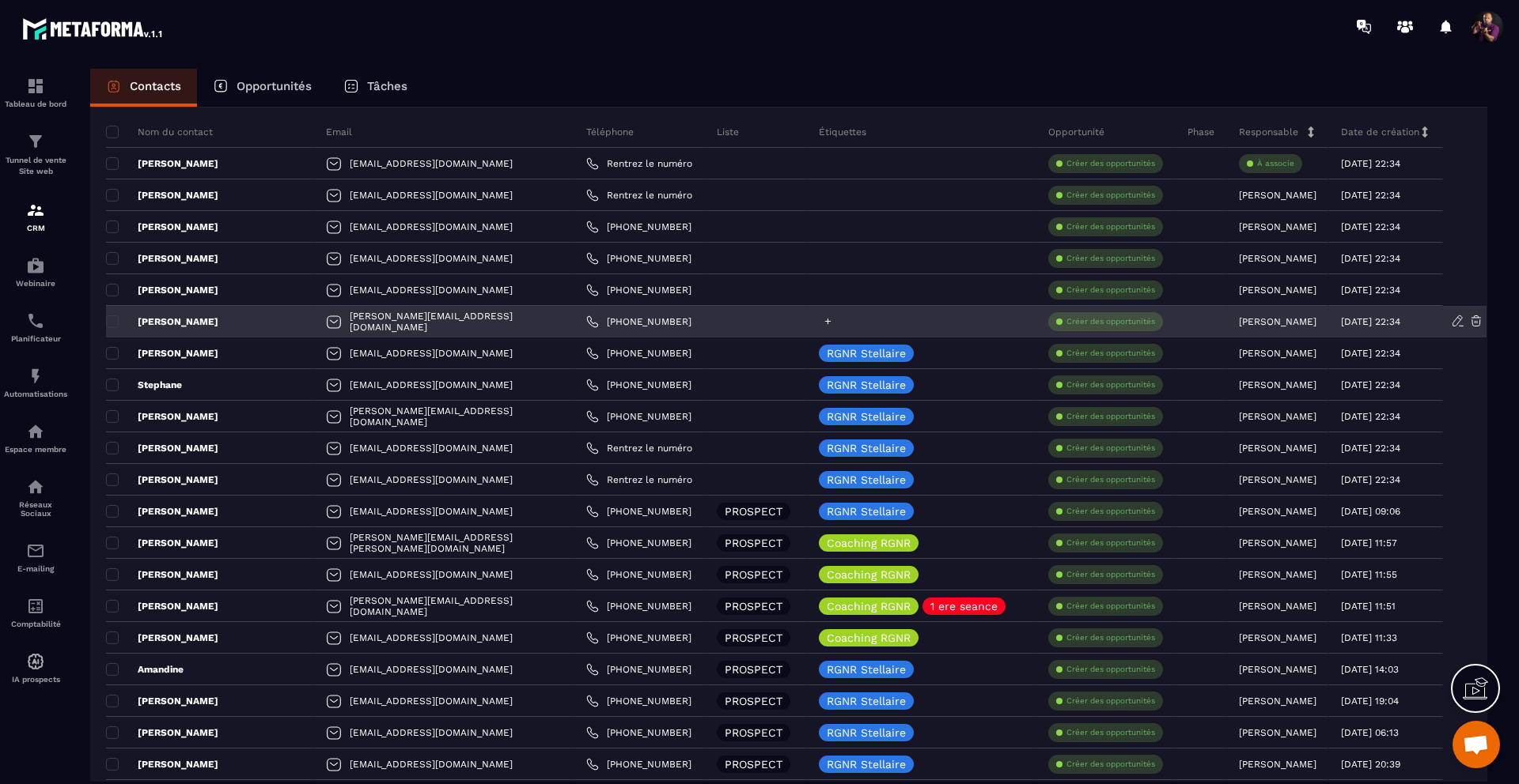
click at [818, 322] on div at bounding box center [921, 322] width 230 height 31
click at [826, 319] on icon at bounding box center [828, 322] width 6 height 6
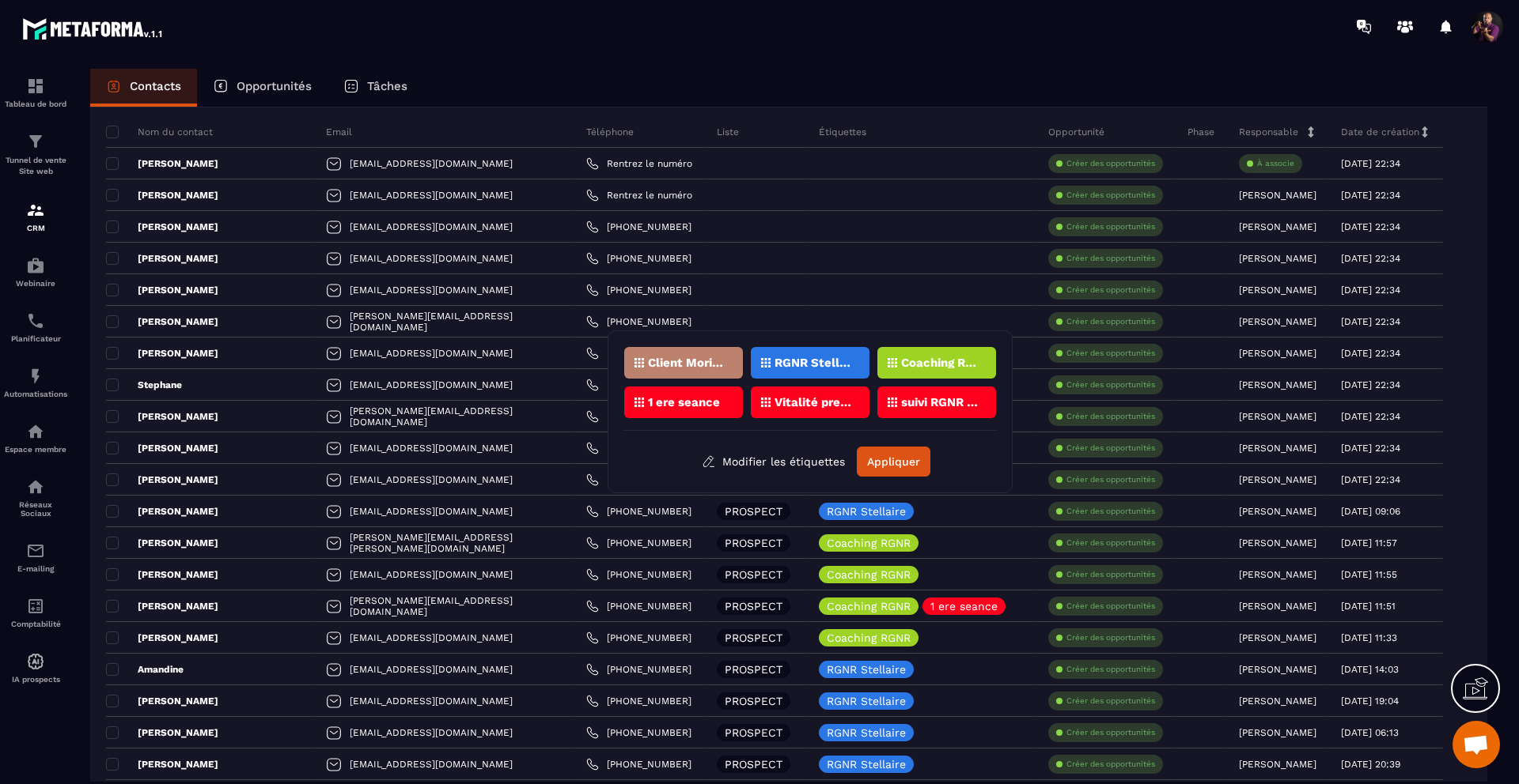
click at [803, 354] on div "RGNR Stellaire" at bounding box center [810, 363] width 118 height 31
drag, startPoint x: 891, startPoint y: 455, endPoint x: 900, endPoint y: 454, distance: 9.1
click at [900, 454] on button "Appliquer" at bounding box center [893, 461] width 73 height 30
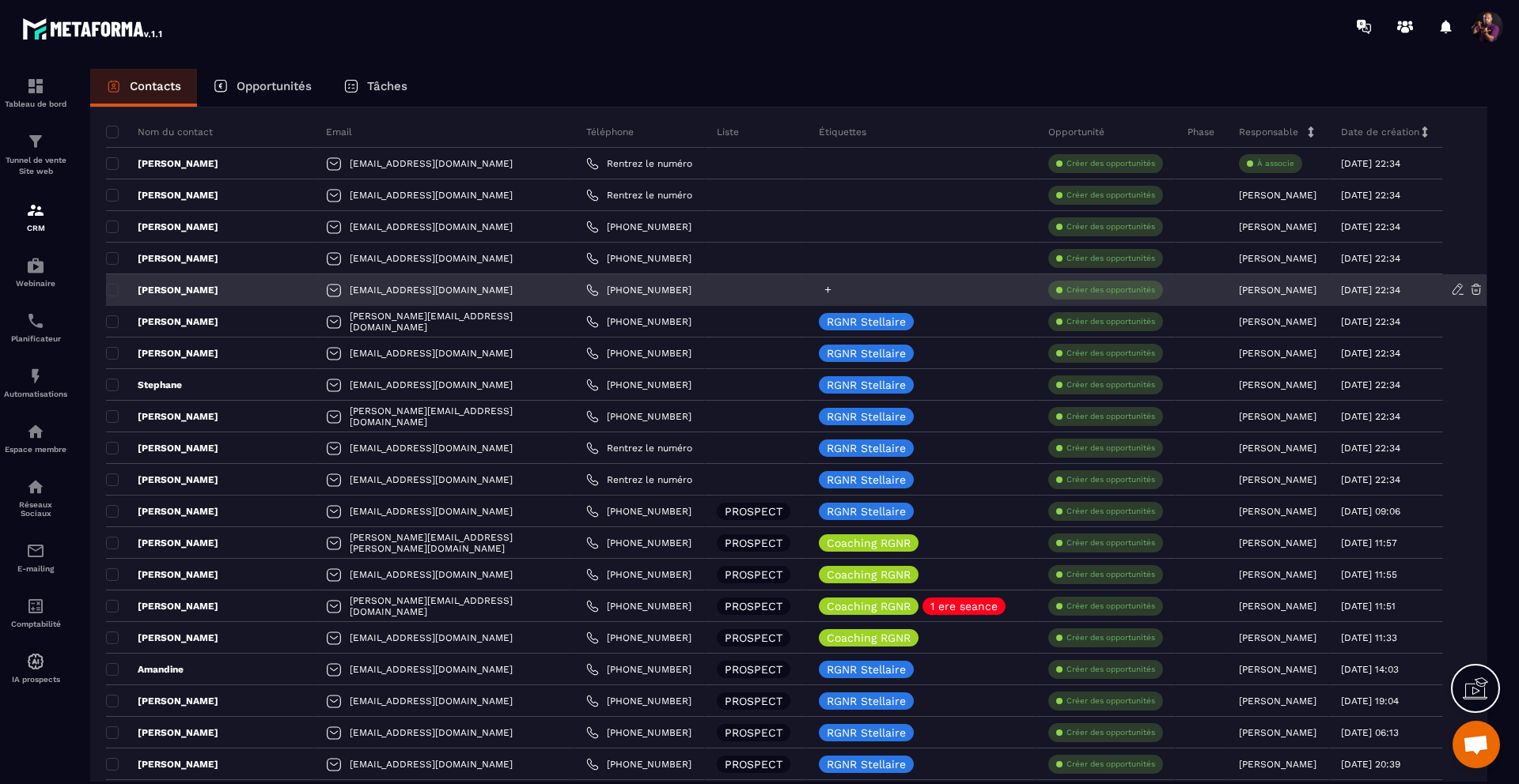
click at [823, 289] on icon at bounding box center [827, 289] width 11 height 11
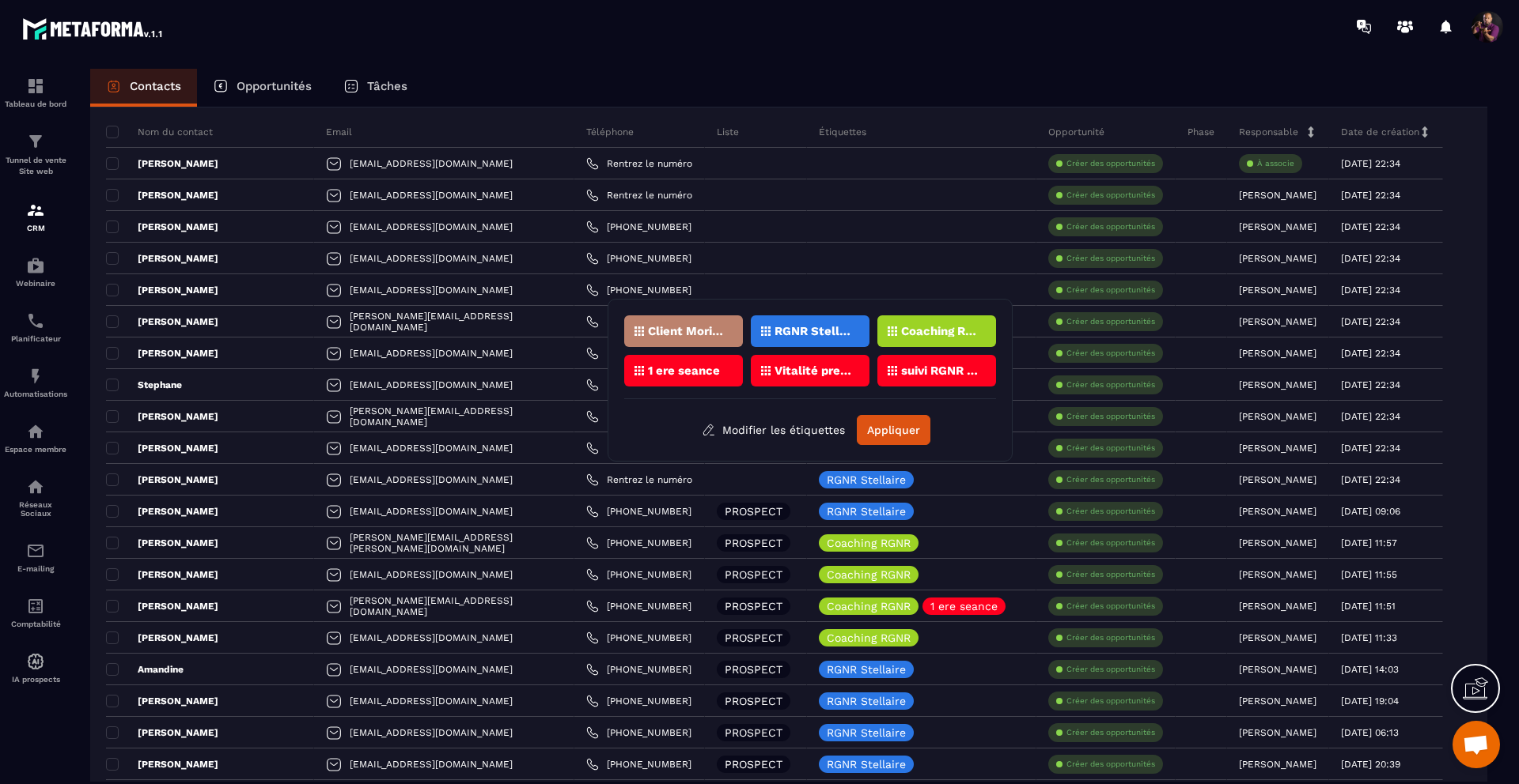
click at [806, 326] on p "RGNR Stellaire" at bounding box center [813, 330] width 76 height 11
click at [885, 425] on button "Appliquer" at bounding box center [893, 430] width 73 height 30
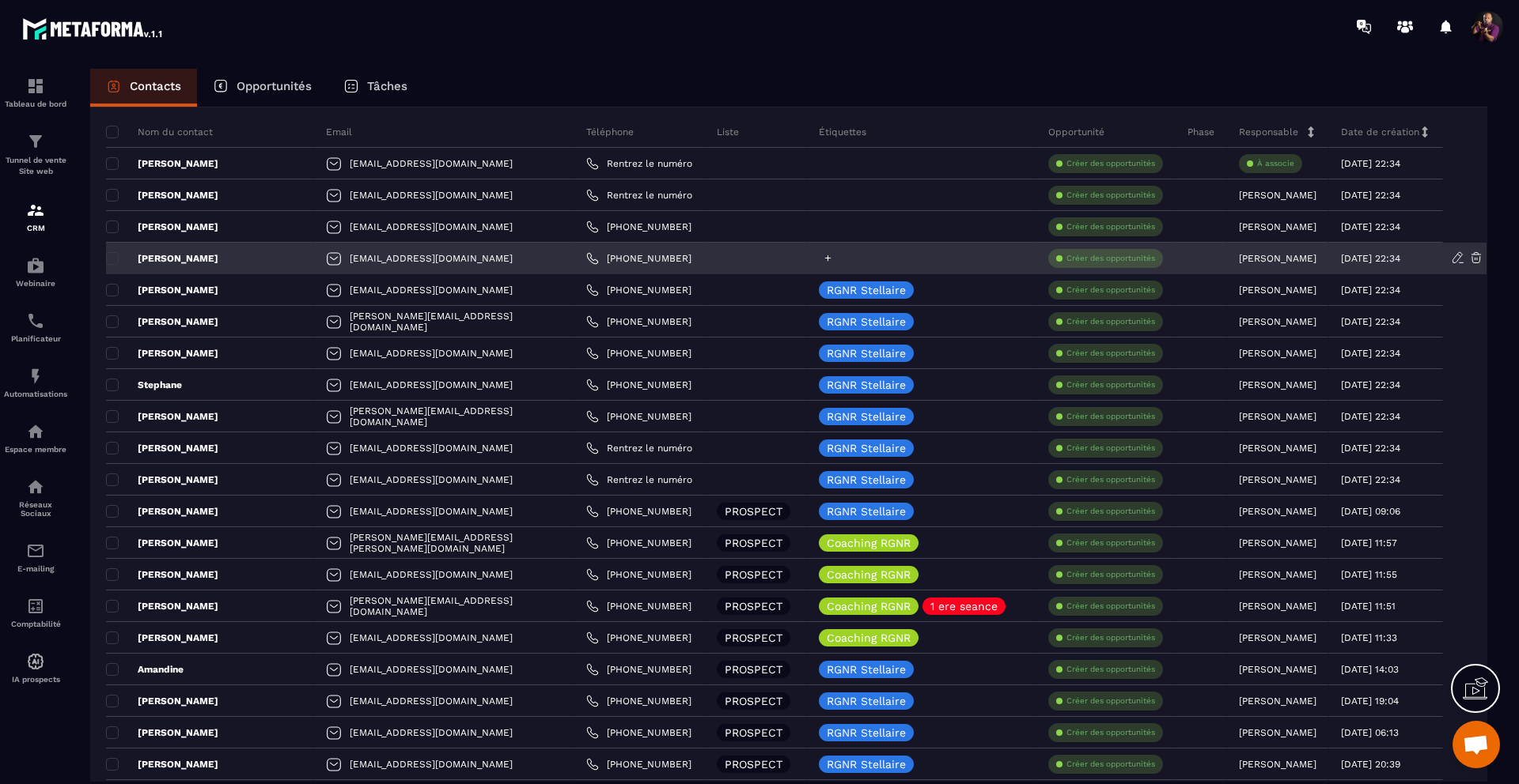
click at [823, 260] on icon at bounding box center [827, 258] width 11 height 11
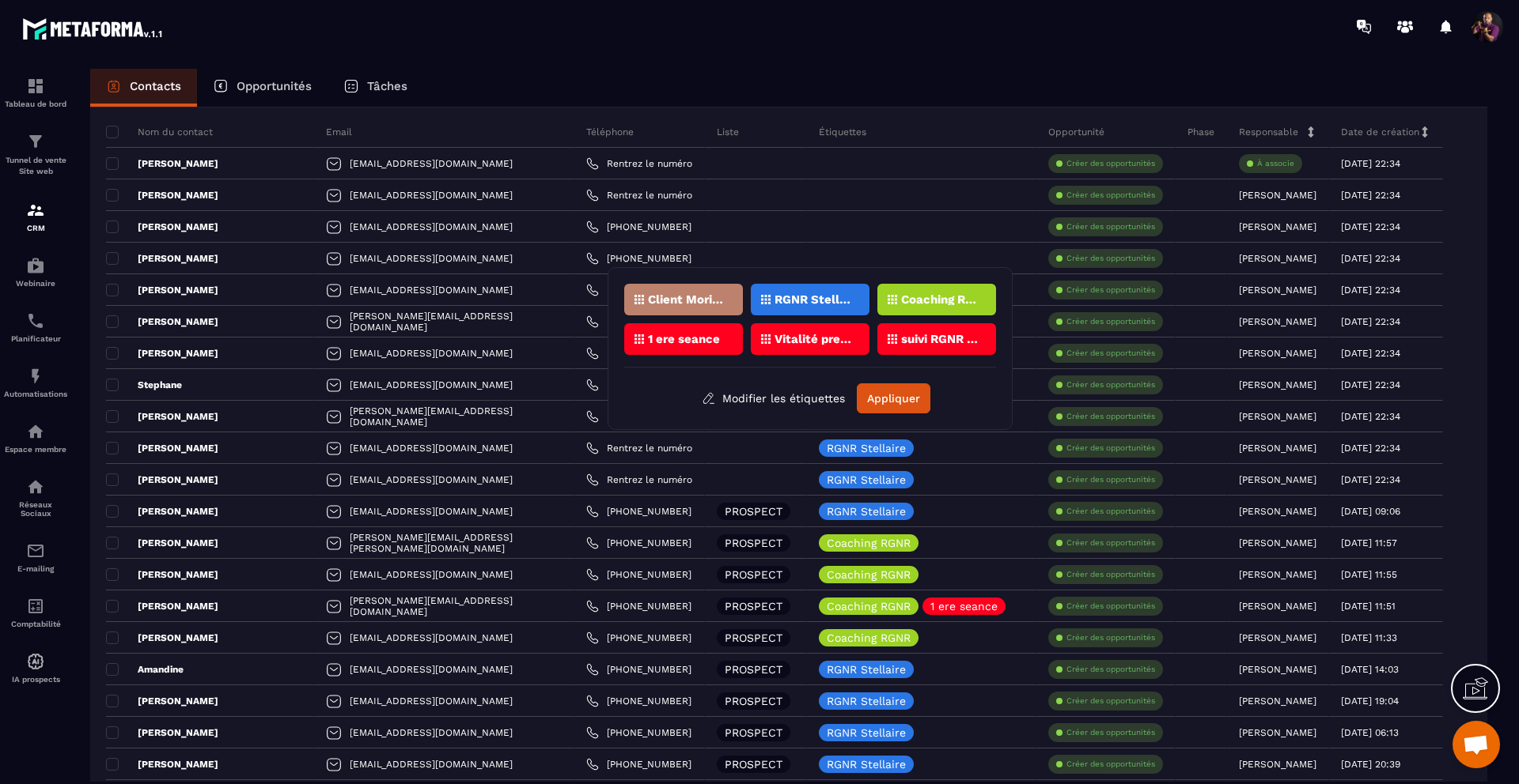
click at [822, 292] on div "RGNR Stellaire" at bounding box center [810, 299] width 118 height 31
click at [900, 391] on button "Appliquer" at bounding box center [893, 398] width 73 height 30
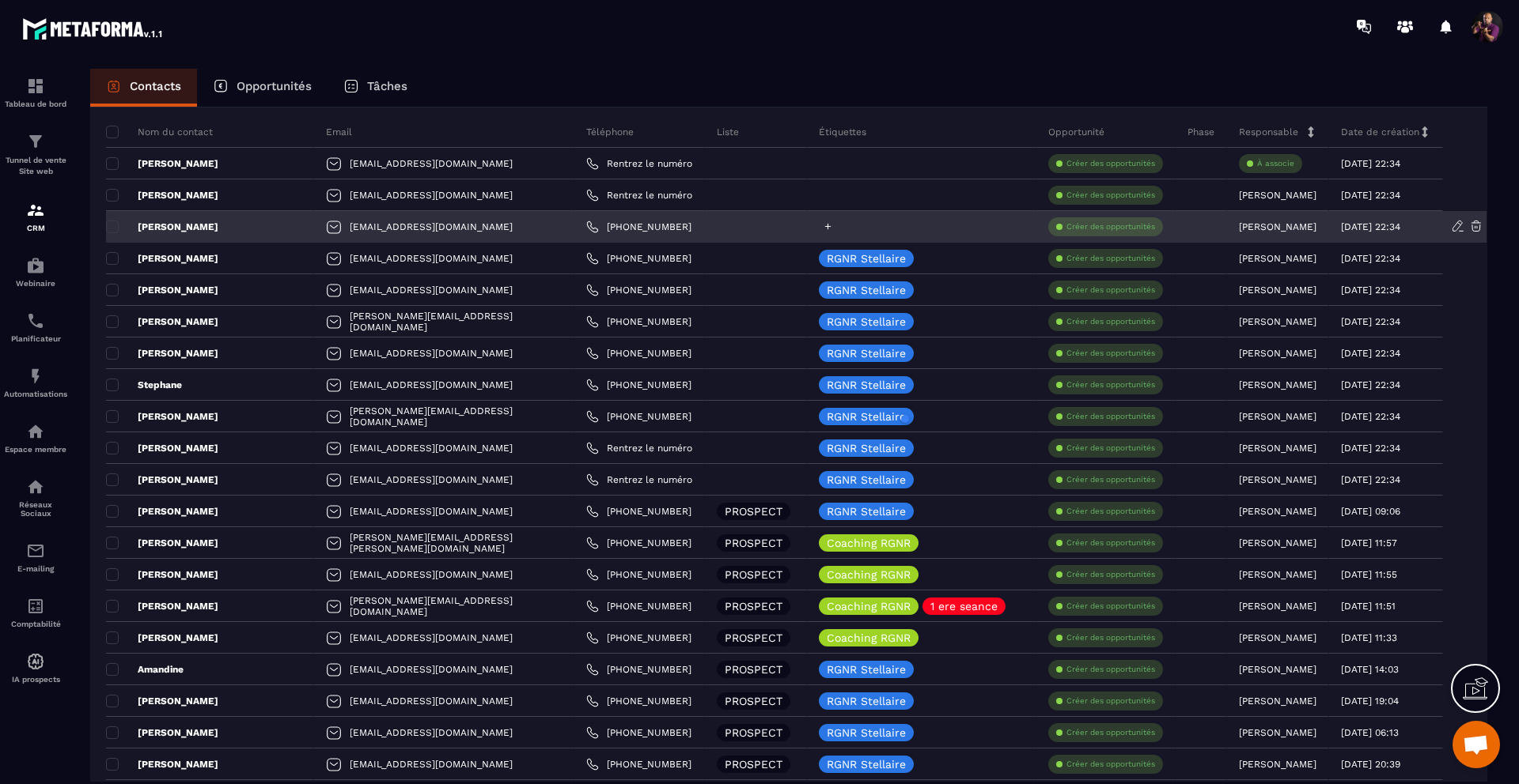
click at [823, 225] on icon at bounding box center [827, 226] width 11 height 11
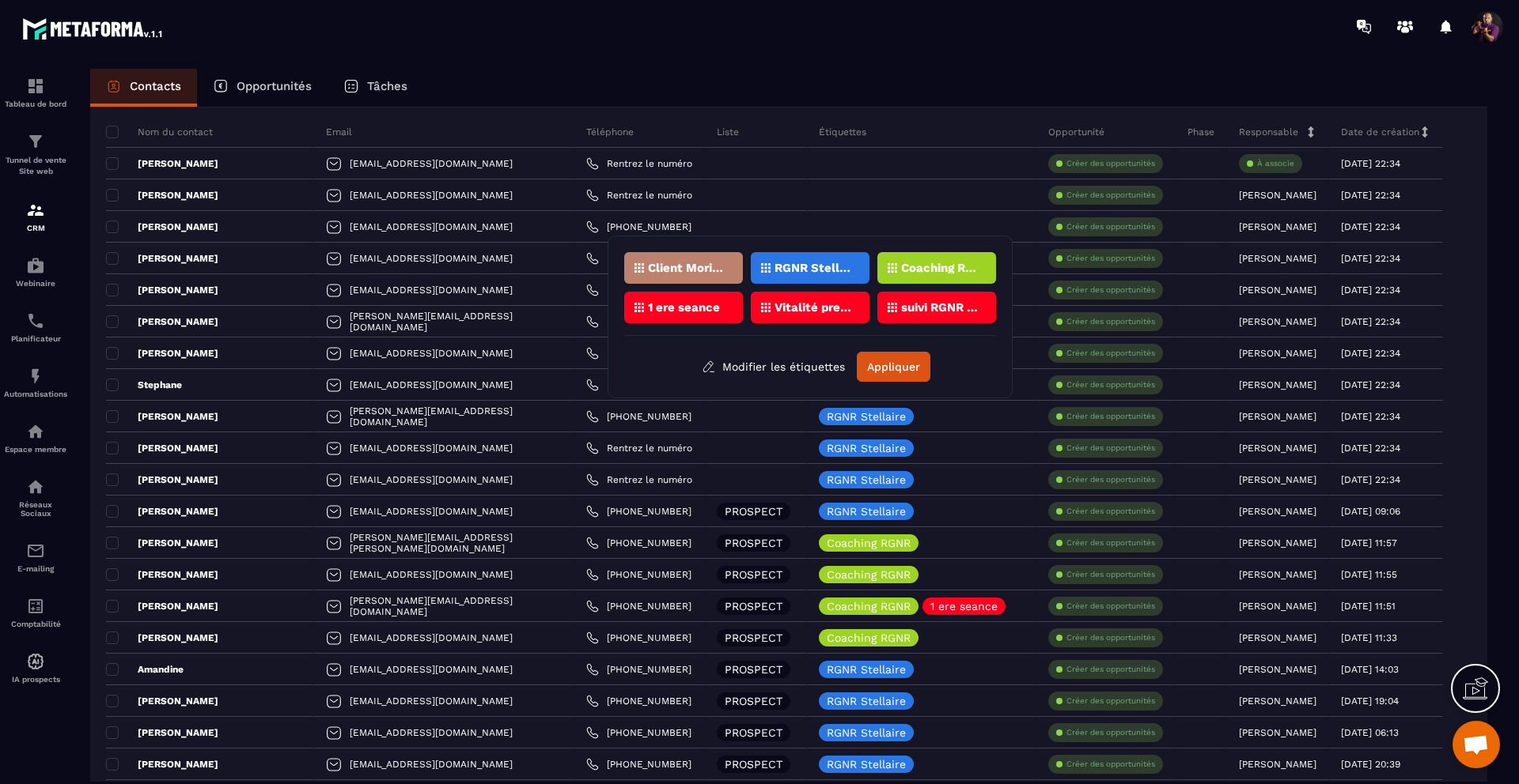
click at [813, 255] on div "RGNR Stellaire" at bounding box center [810, 268] width 118 height 31
click at [892, 357] on button "Appliquer" at bounding box center [893, 367] width 73 height 30
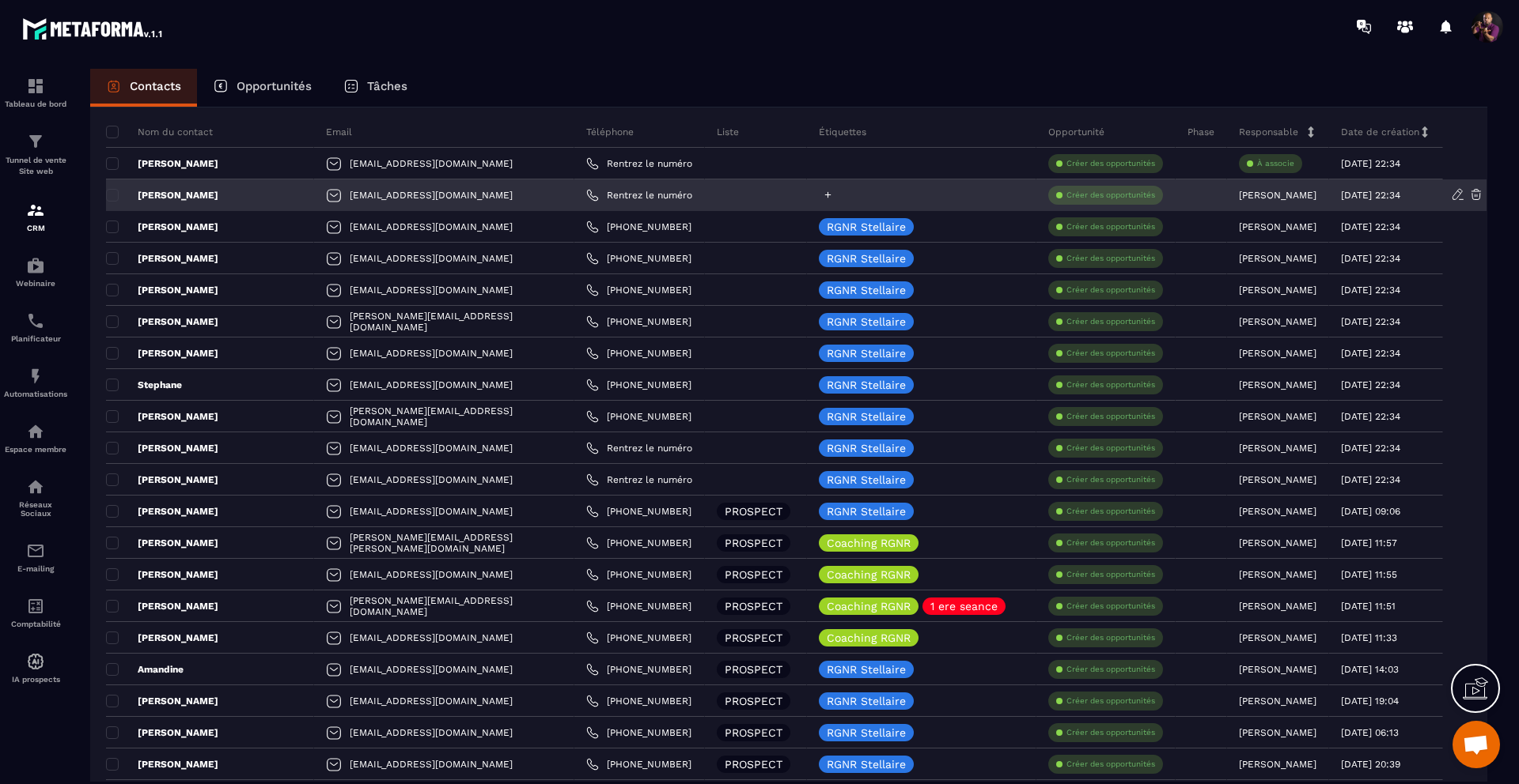
click at [816, 188] on div at bounding box center [921, 196] width 230 height 31
click at [814, 188] on div at bounding box center [921, 196] width 230 height 31
click at [823, 190] on icon at bounding box center [827, 195] width 11 height 11
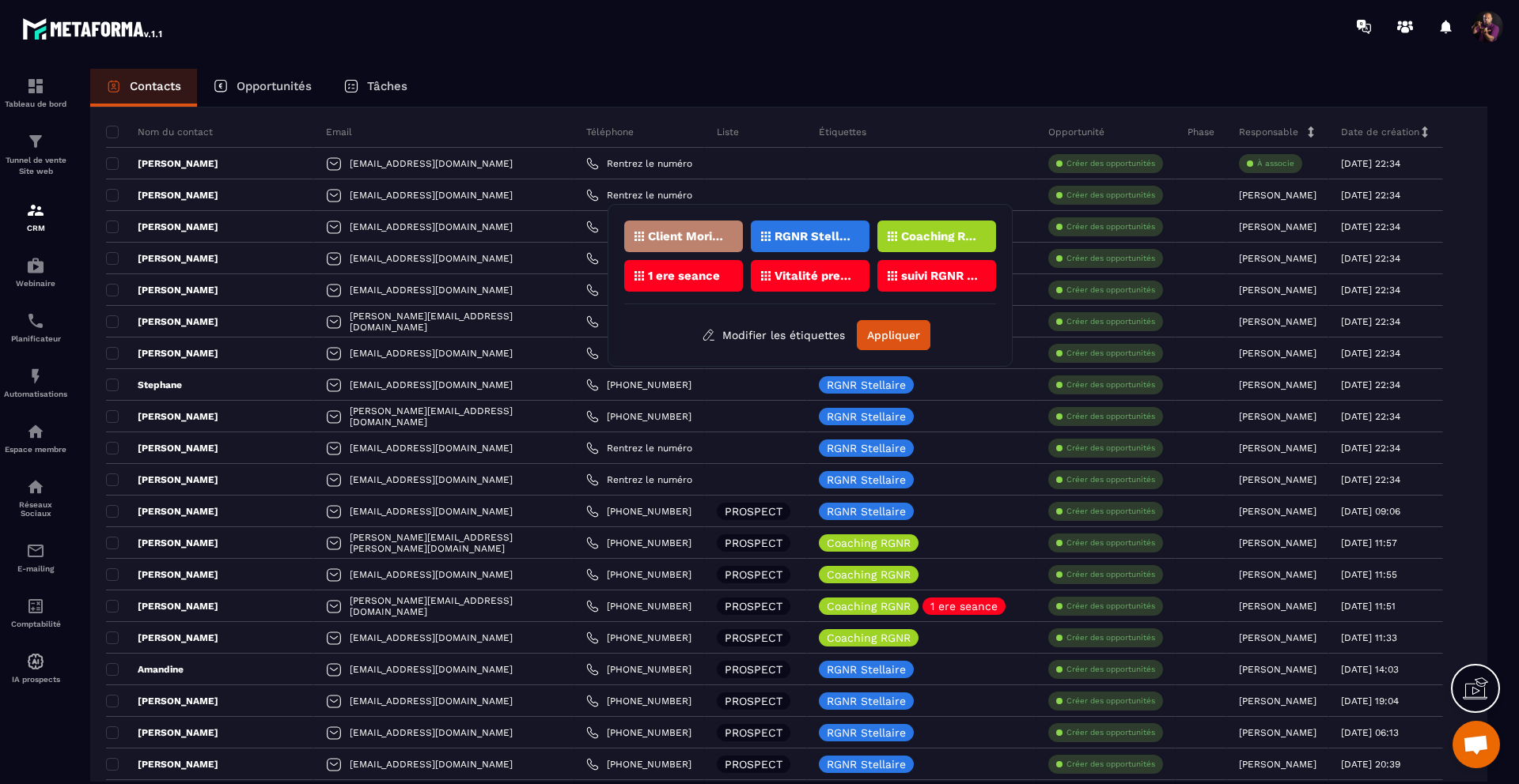
click at [809, 234] on p "RGNR Stellaire" at bounding box center [813, 236] width 76 height 11
click at [884, 332] on button "Appliquer" at bounding box center [893, 335] width 73 height 30
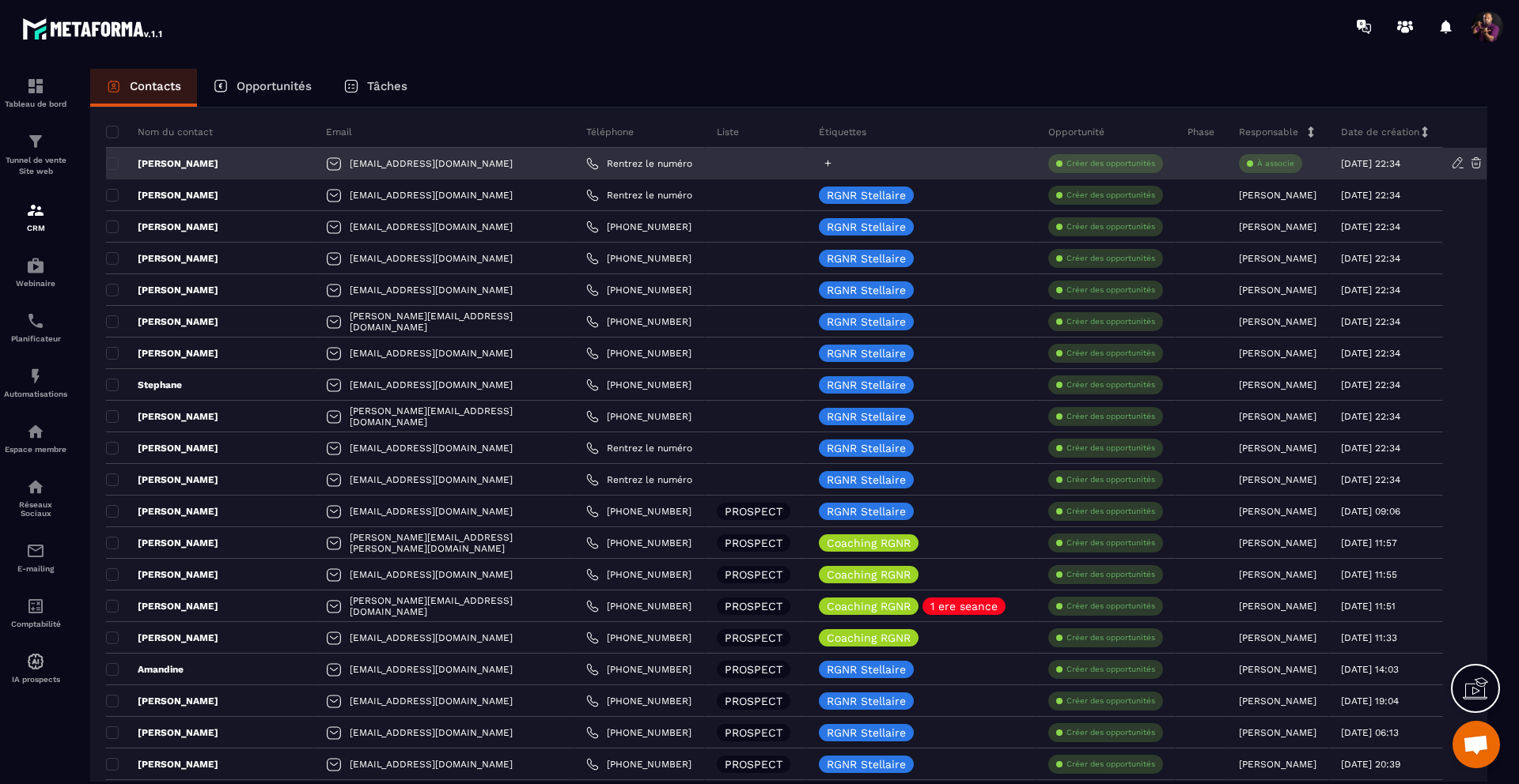
click at [823, 159] on icon at bounding box center [827, 163] width 11 height 11
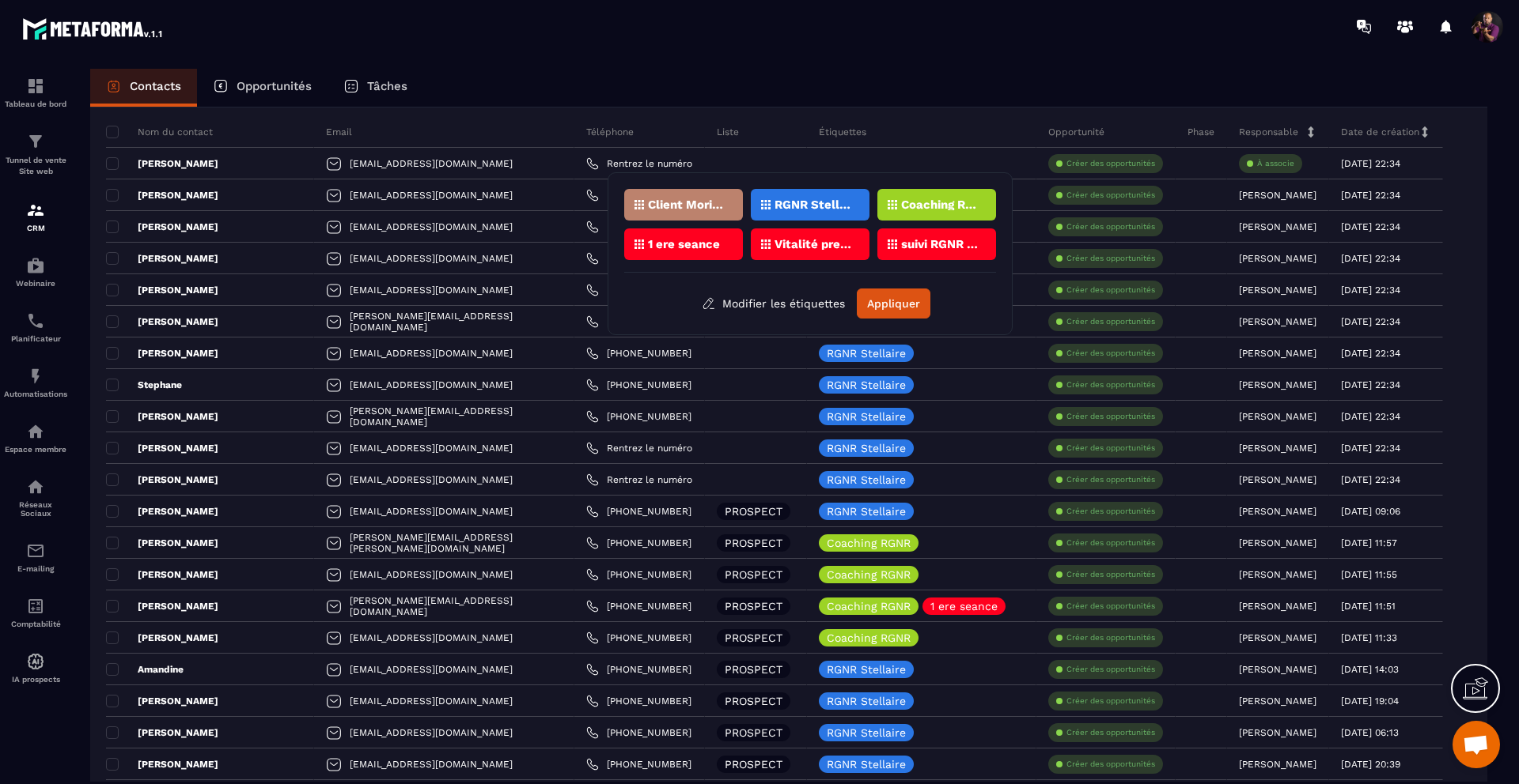
click at [811, 193] on div "RGNR Stellaire" at bounding box center [810, 204] width 118 height 31
click at [893, 296] on button "Appliquer" at bounding box center [893, 303] width 73 height 30
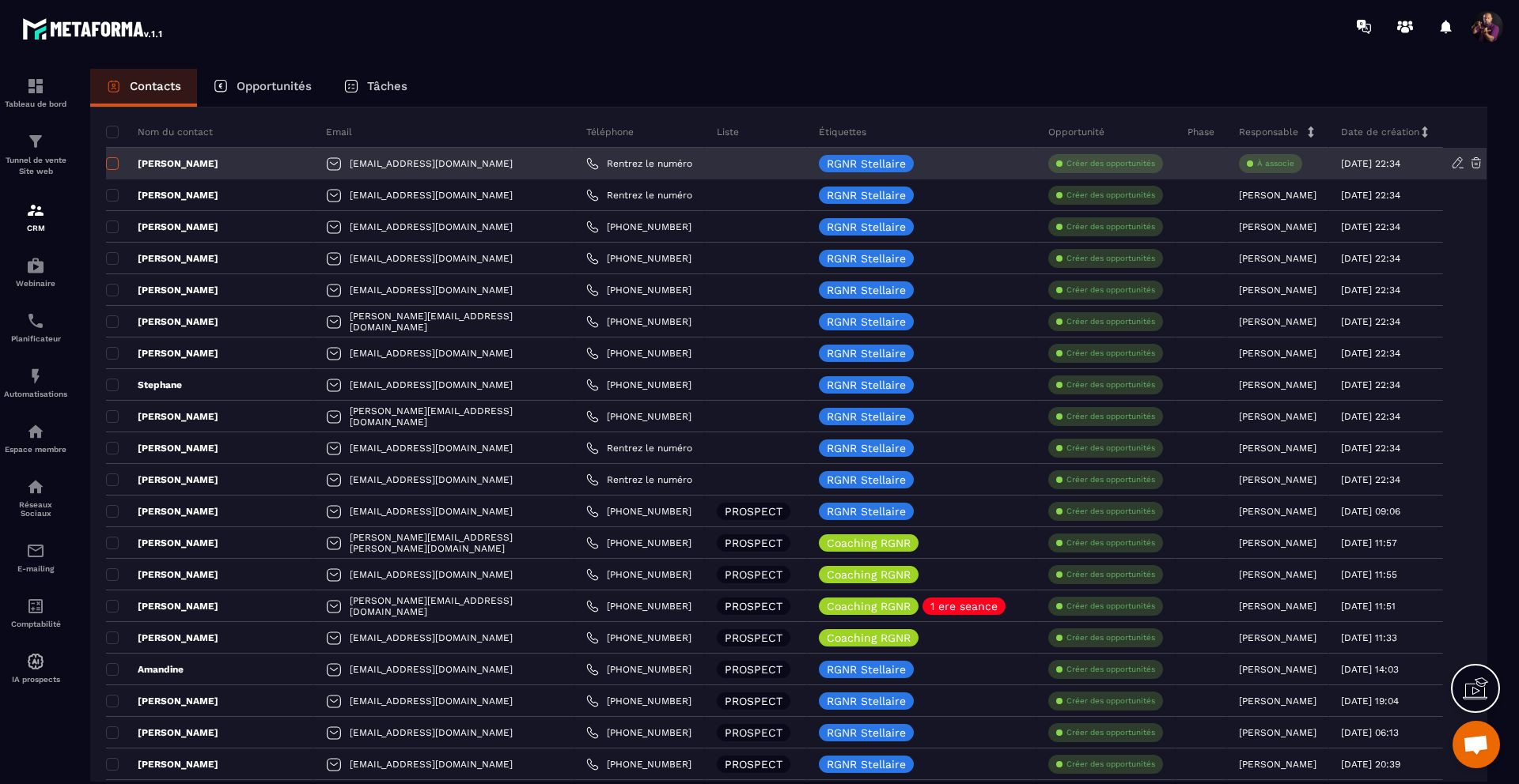
click at [113, 161] on span at bounding box center [112, 163] width 13 height 13
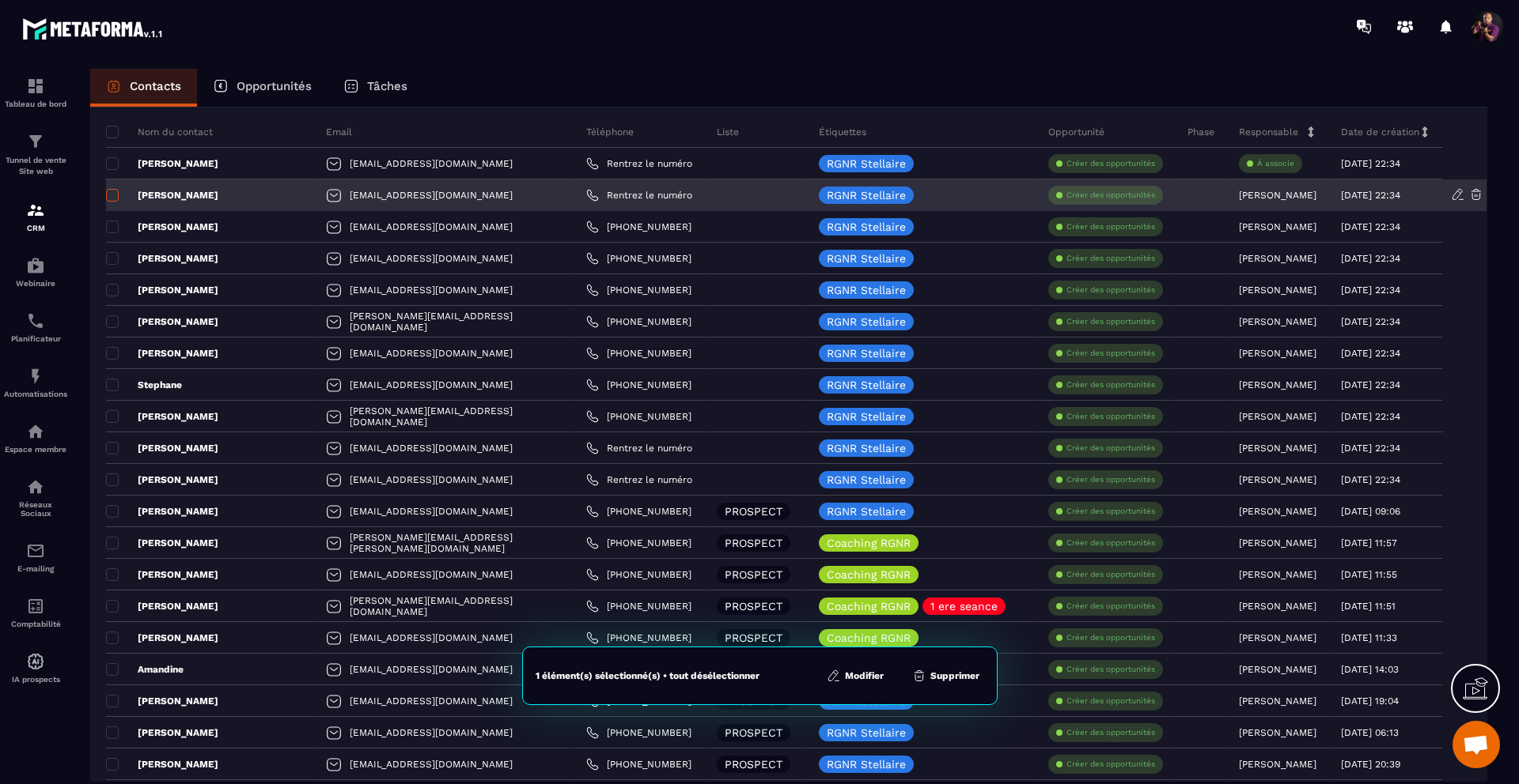
click at [113, 196] on span at bounding box center [112, 195] width 13 height 13
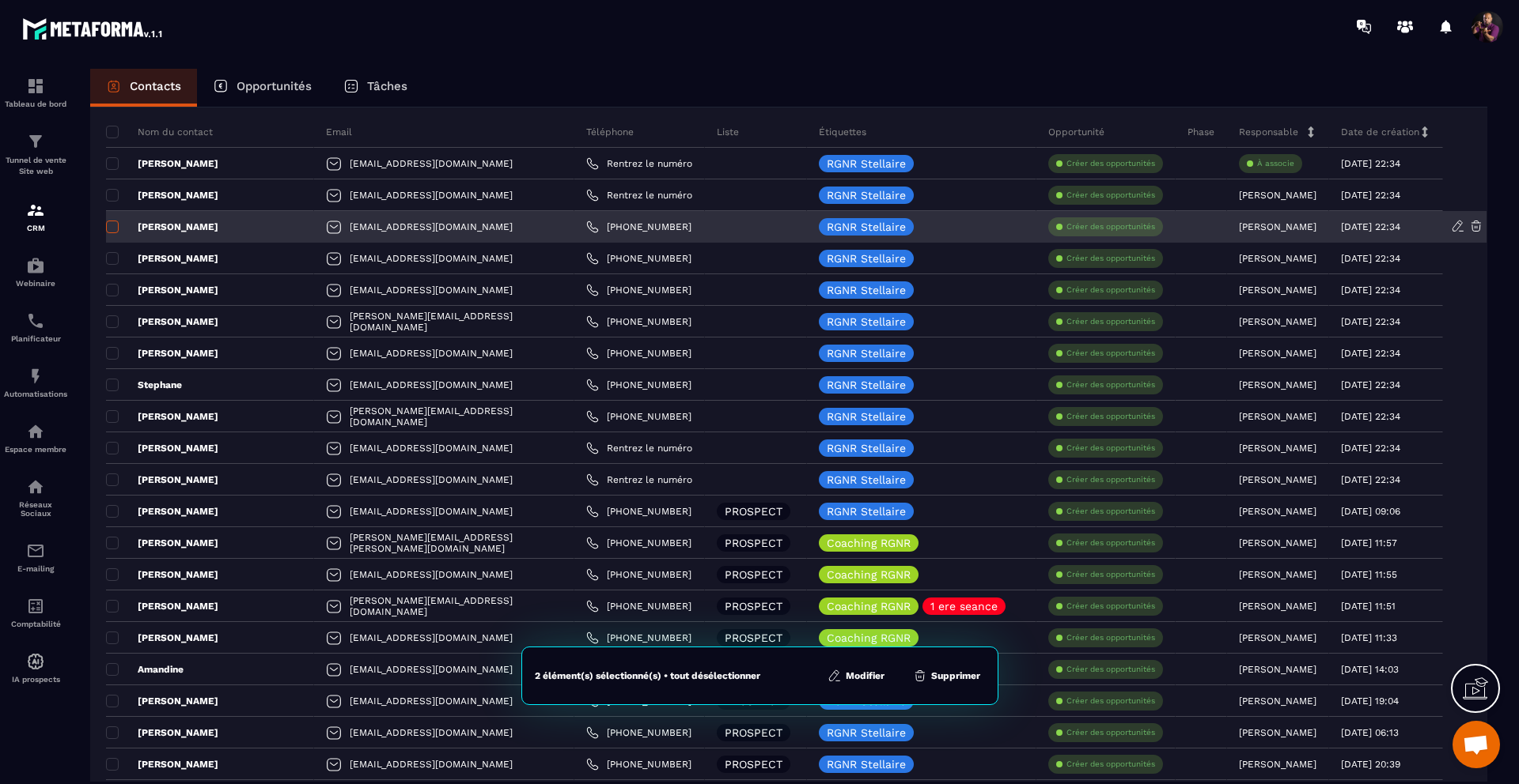
click at [117, 228] on span at bounding box center [112, 227] width 13 height 13
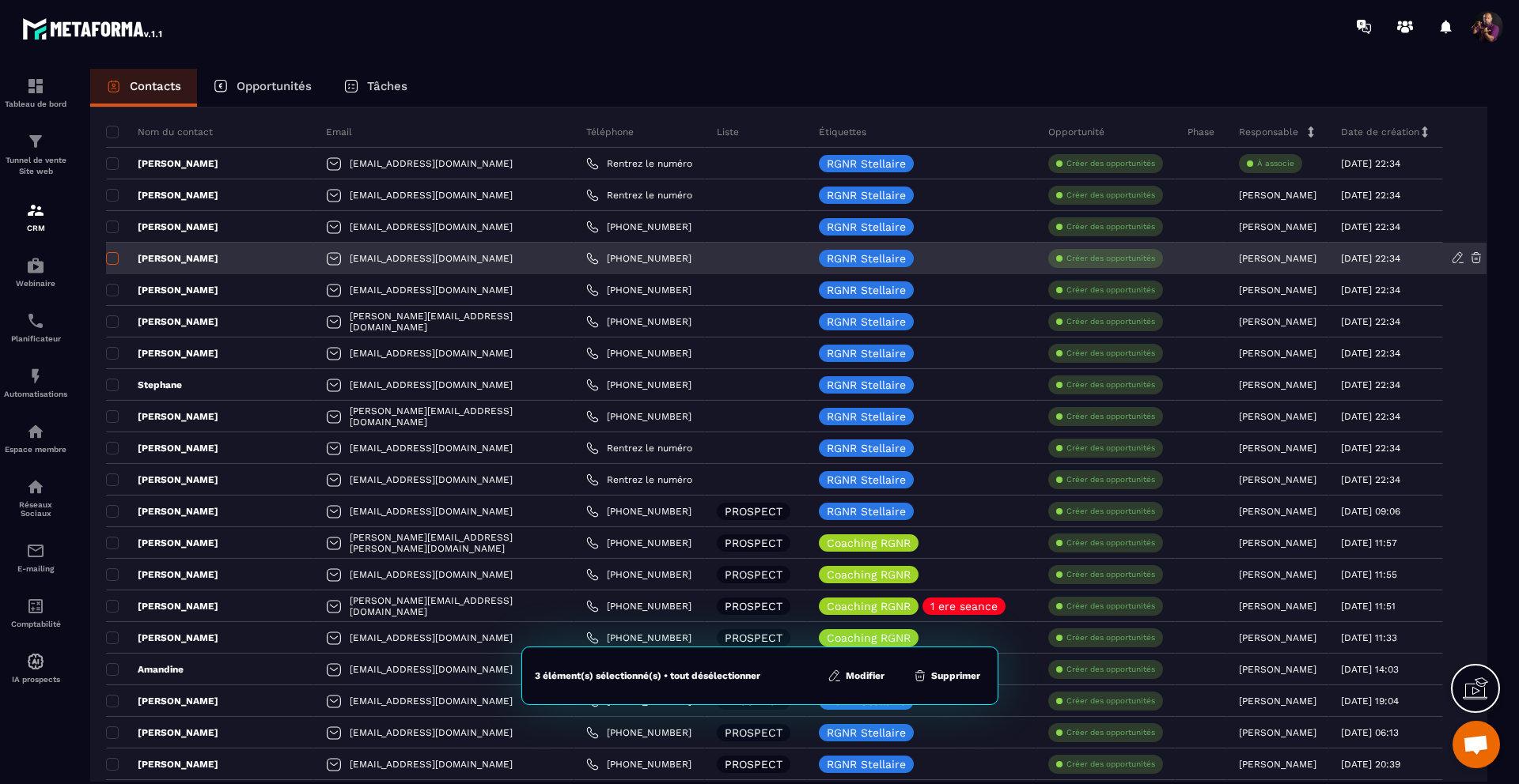
click at [116, 252] on span at bounding box center [112, 258] width 13 height 13
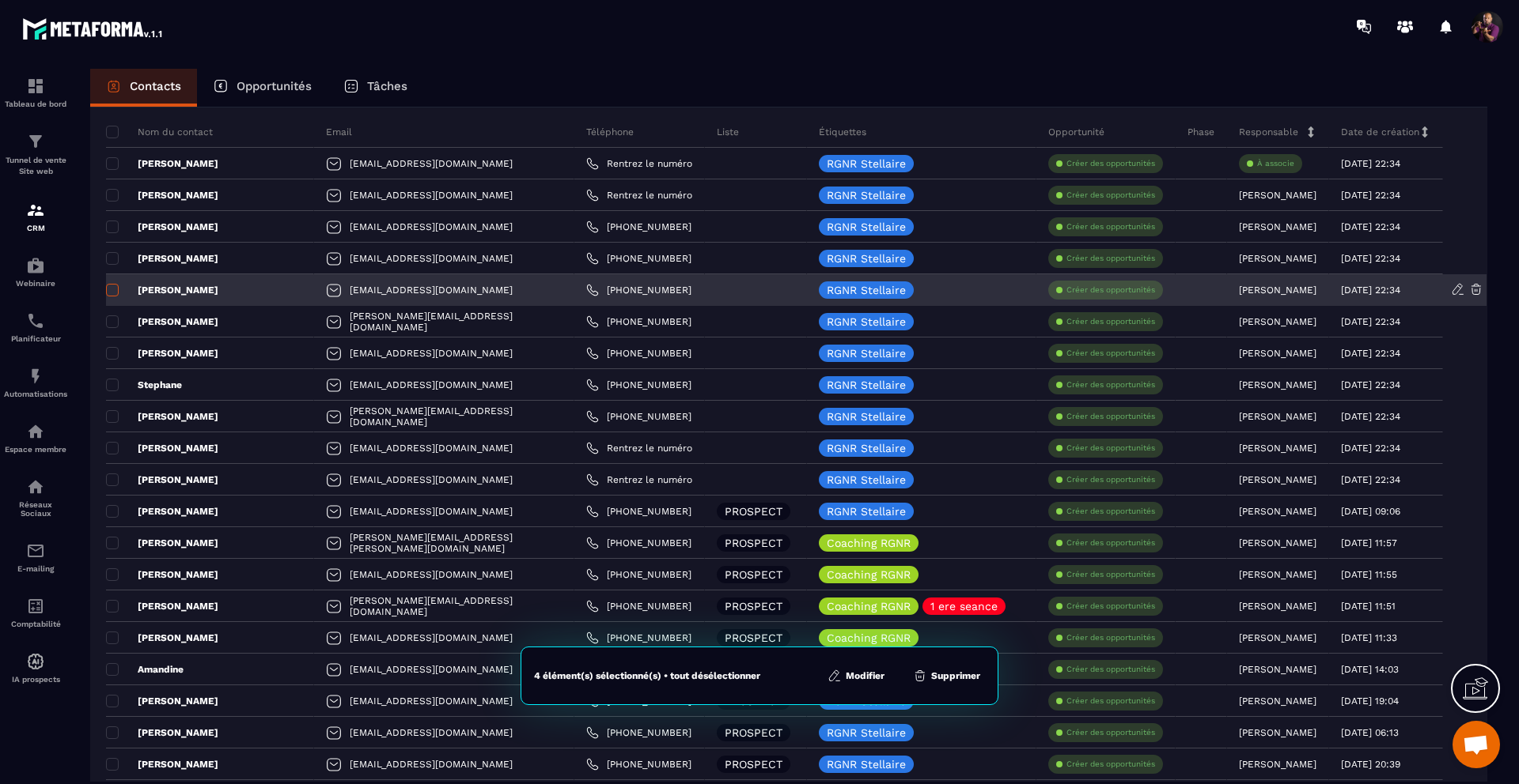
click at [113, 283] on span at bounding box center [112, 289] width 13 height 13
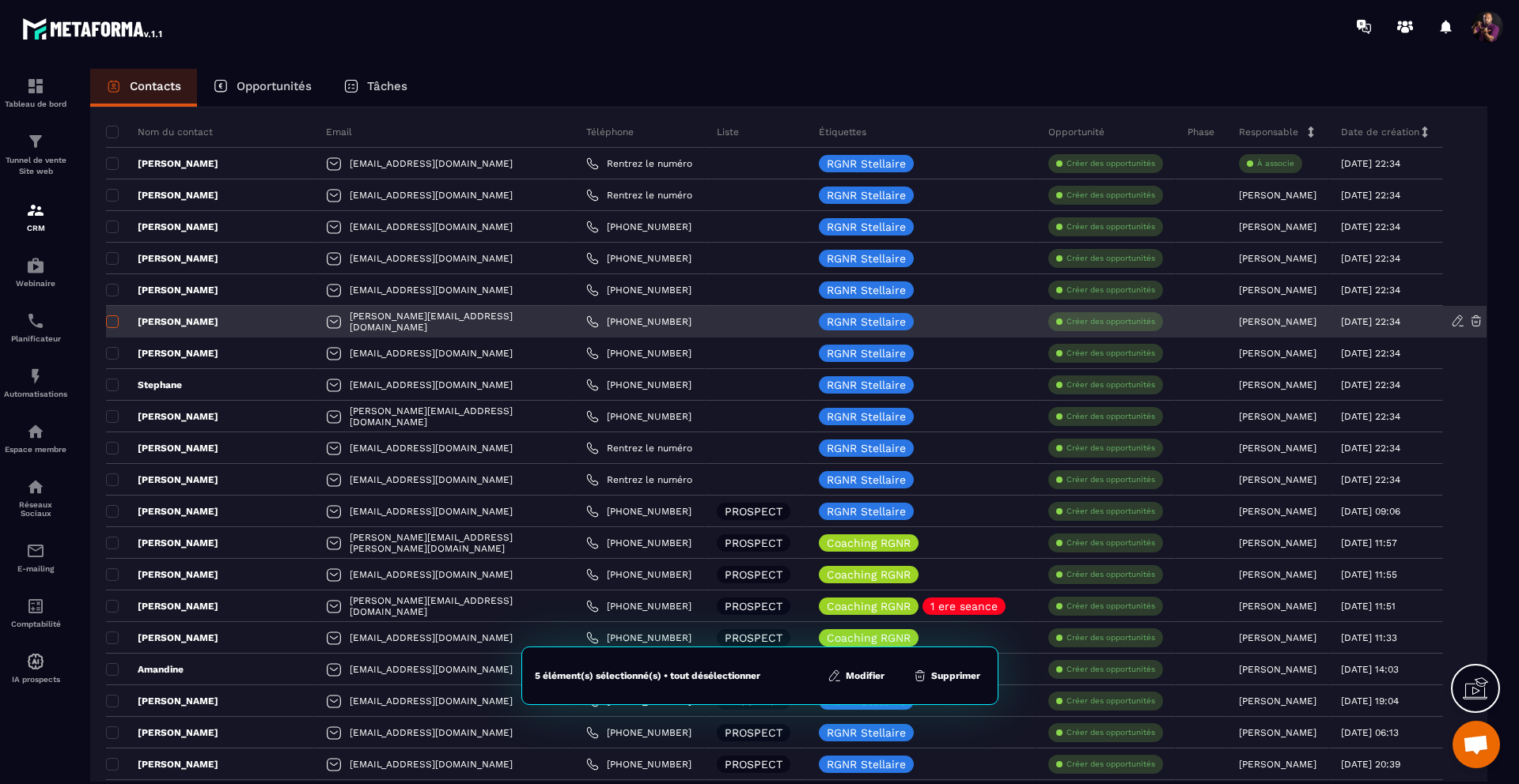
click at [112, 317] on span at bounding box center [112, 322] width 13 height 13
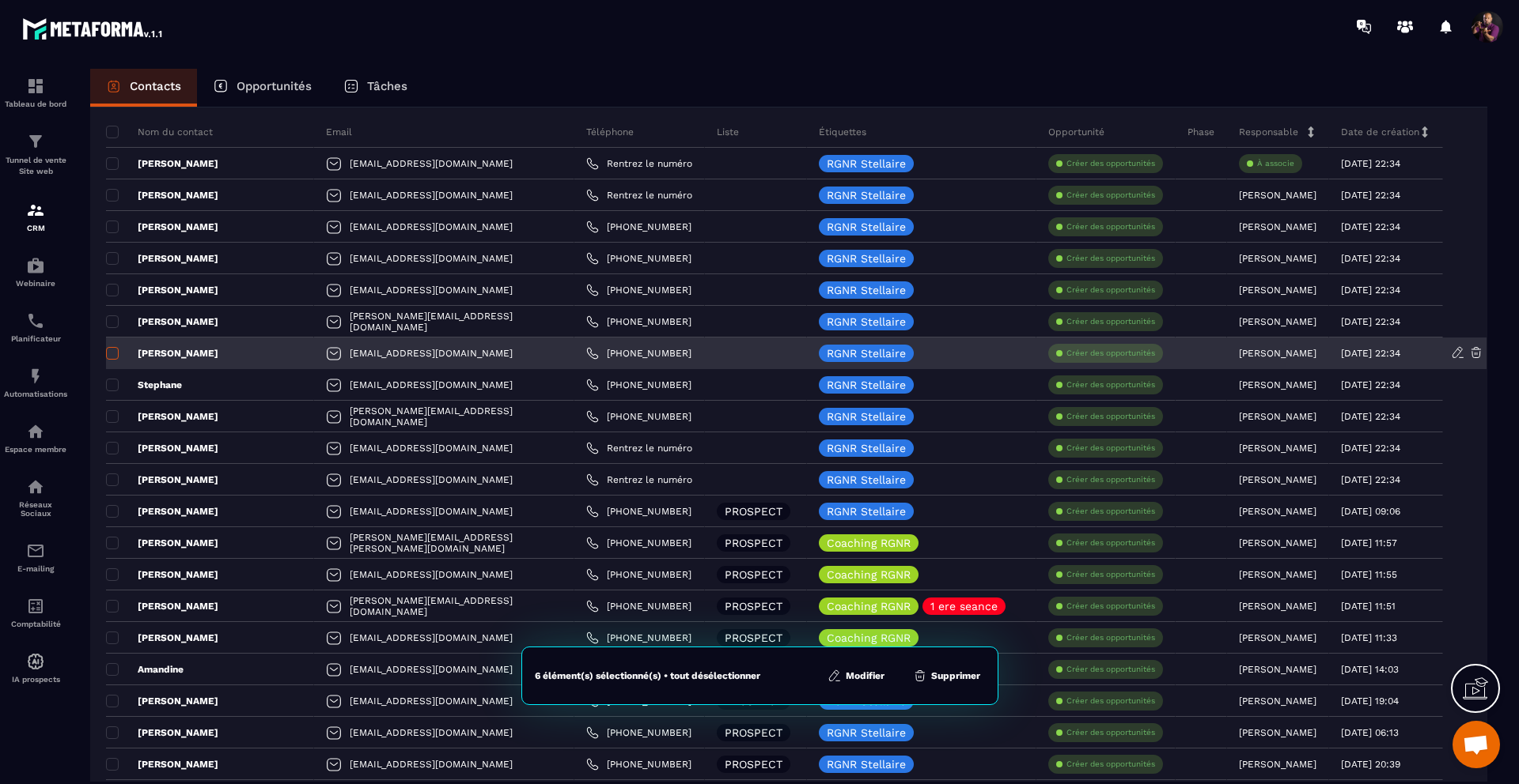
click at [113, 355] on span at bounding box center [112, 353] width 13 height 13
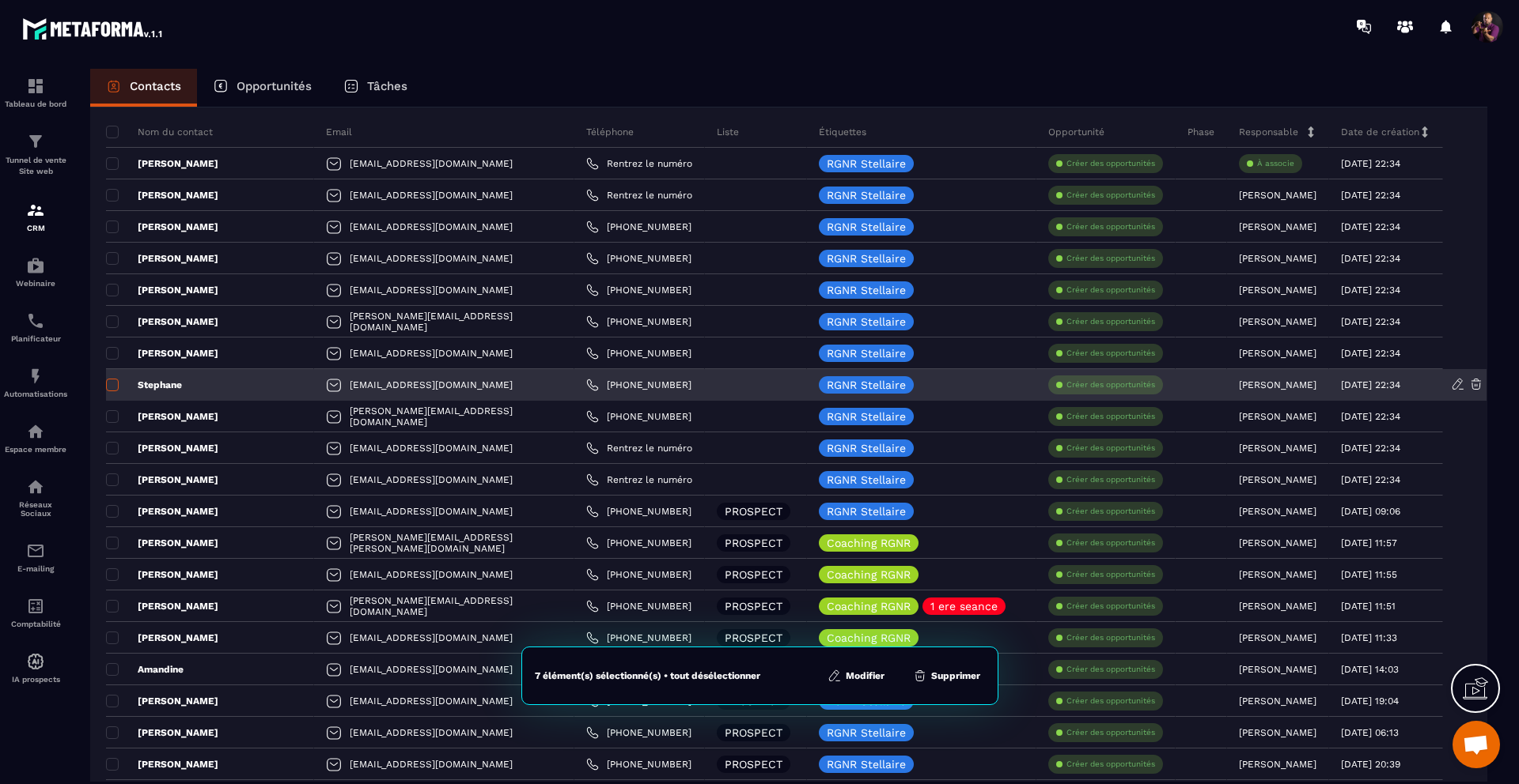
click at [111, 386] on span at bounding box center [112, 384] width 13 height 13
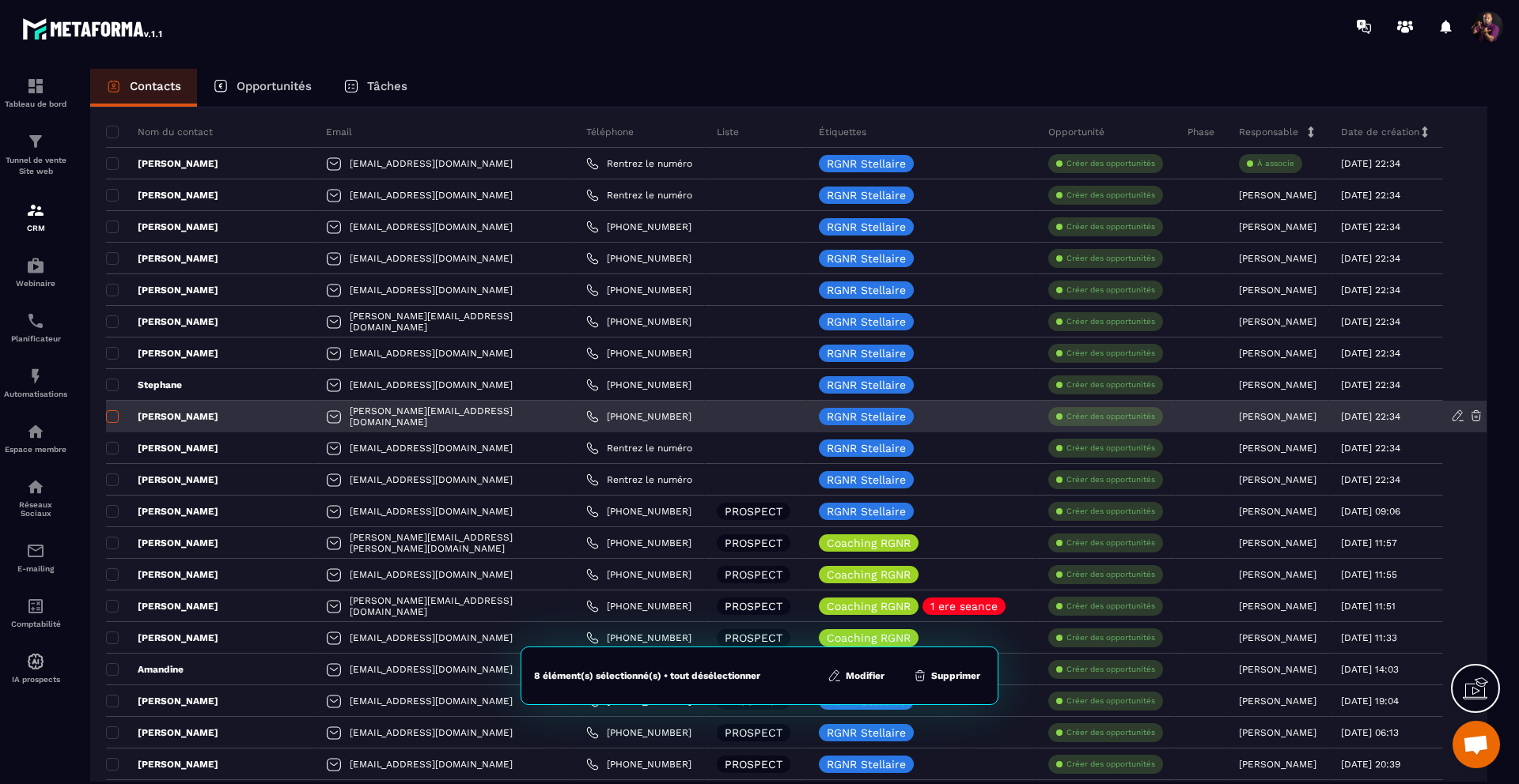
click at [112, 415] on span at bounding box center [112, 416] width 13 height 13
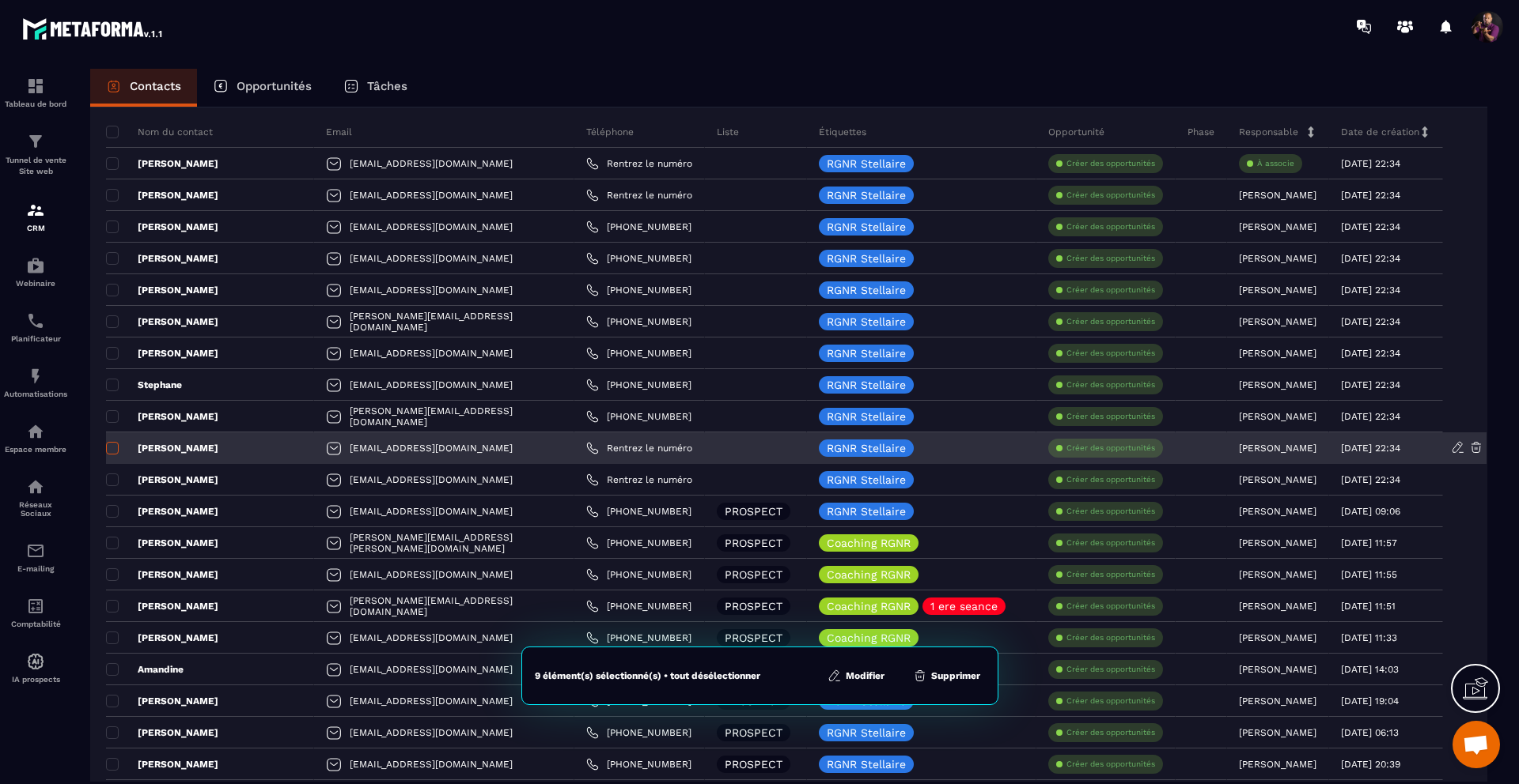
click at [108, 447] on span at bounding box center [112, 448] width 13 height 13
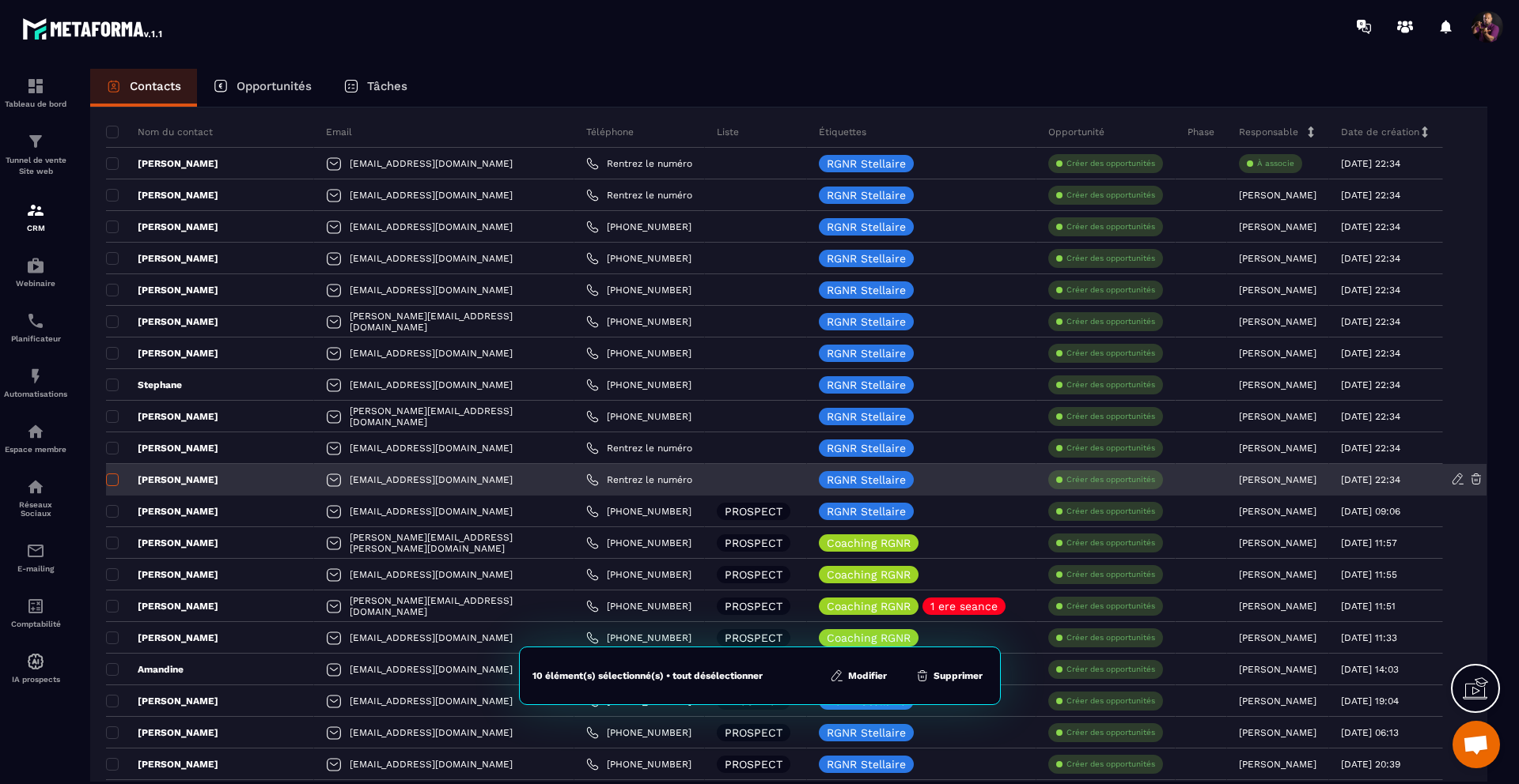
click at [109, 479] on span at bounding box center [112, 479] width 13 height 13
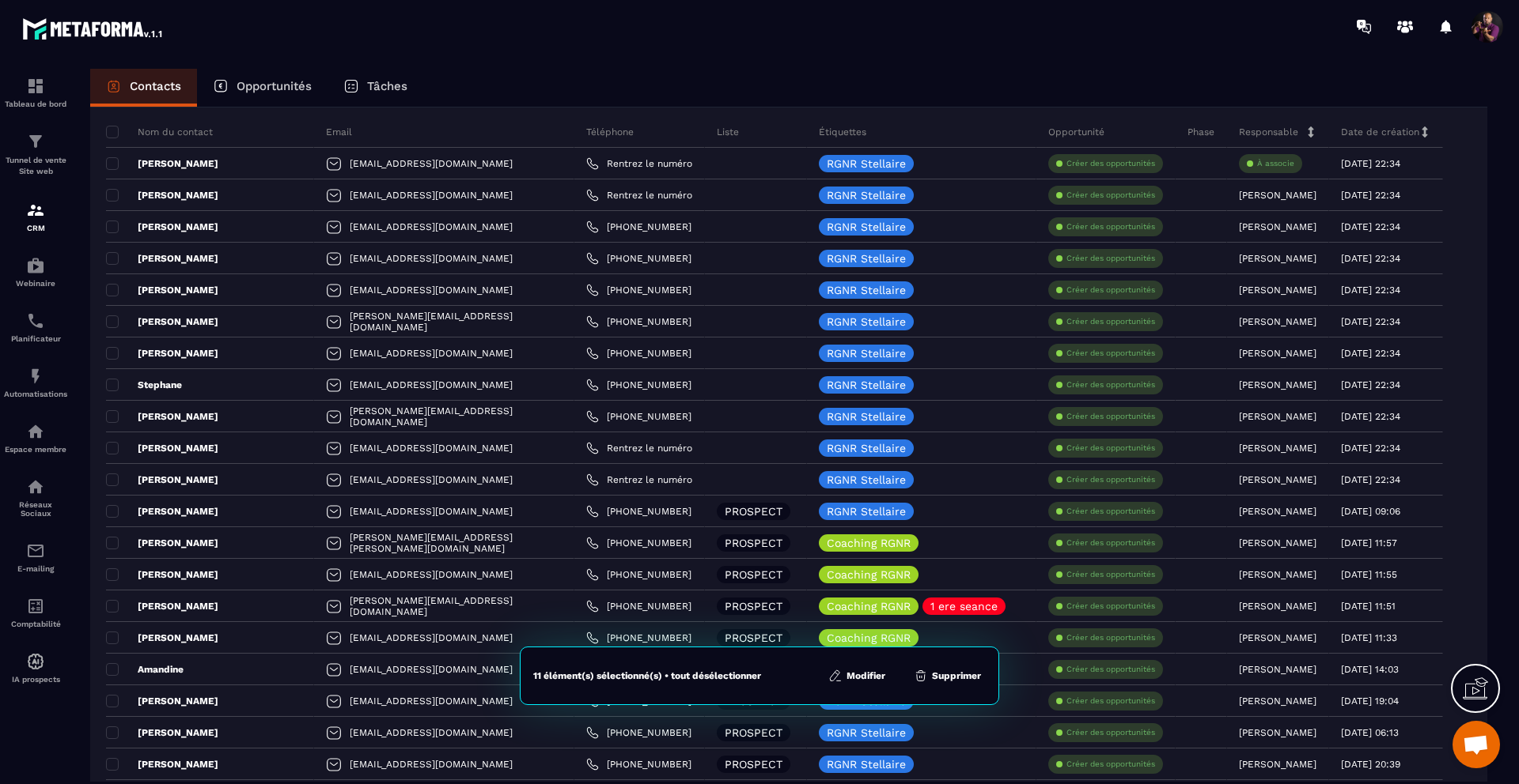
click at [871, 672] on button "Modifier" at bounding box center [857, 675] width 67 height 16
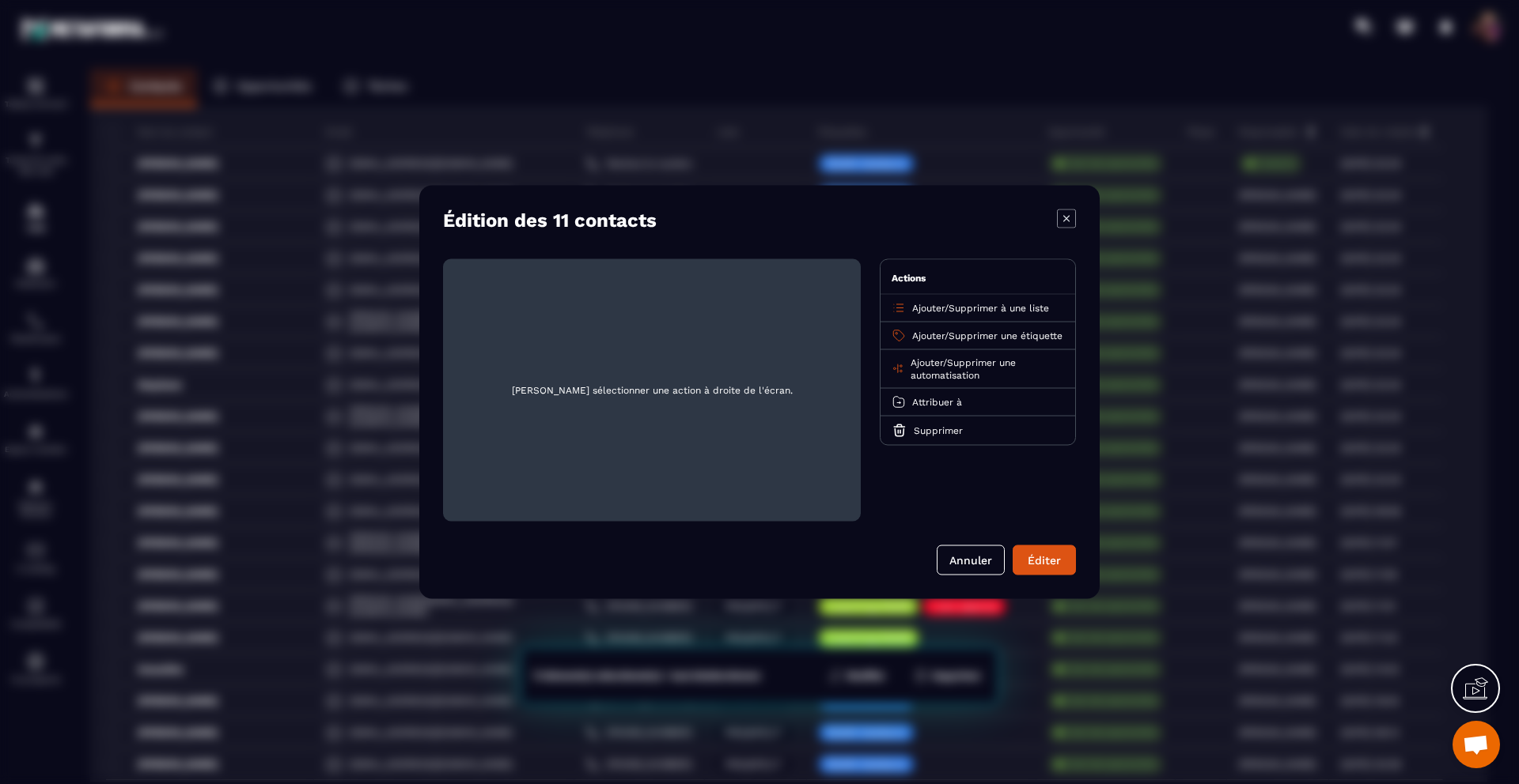
click at [904, 305] on icon "Modal window" at bounding box center [899, 308] width 15 height 15
click at [981, 307] on span "Supprimer à une liste" at bounding box center [999, 308] width 101 height 11
click at [928, 398] on p "PROSPECT" at bounding box center [977, 402] width 139 height 16
click at [978, 416] on div "Attribuer à" at bounding box center [977, 403] width 195 height 27
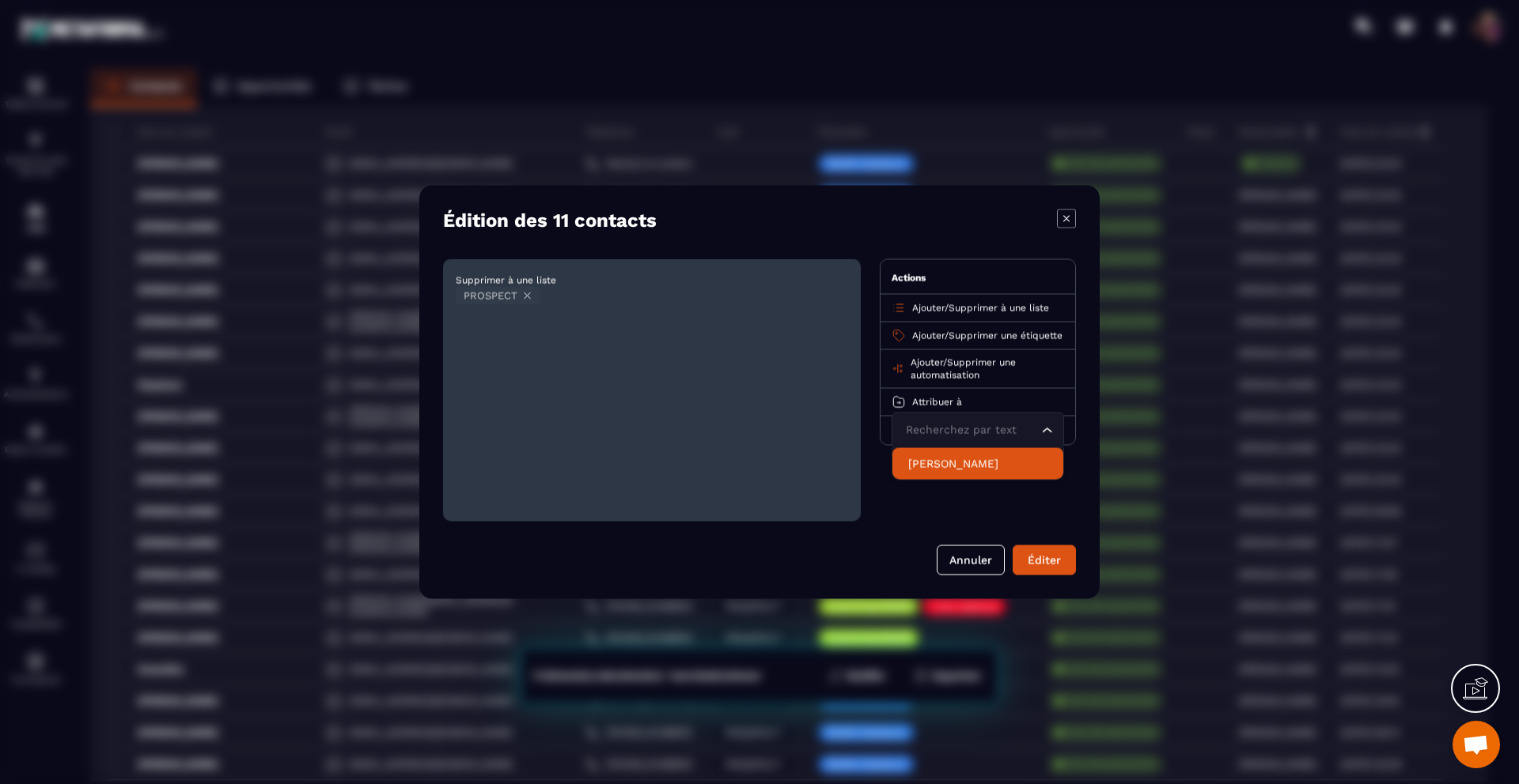
click at [960, 472] on p "[PERSON_NAME]" at bounding box center [977, 464] width 139 height 16
click at [1044, 563] on button "Éditer" at bounding box center [1044, 560] width 64 height 30
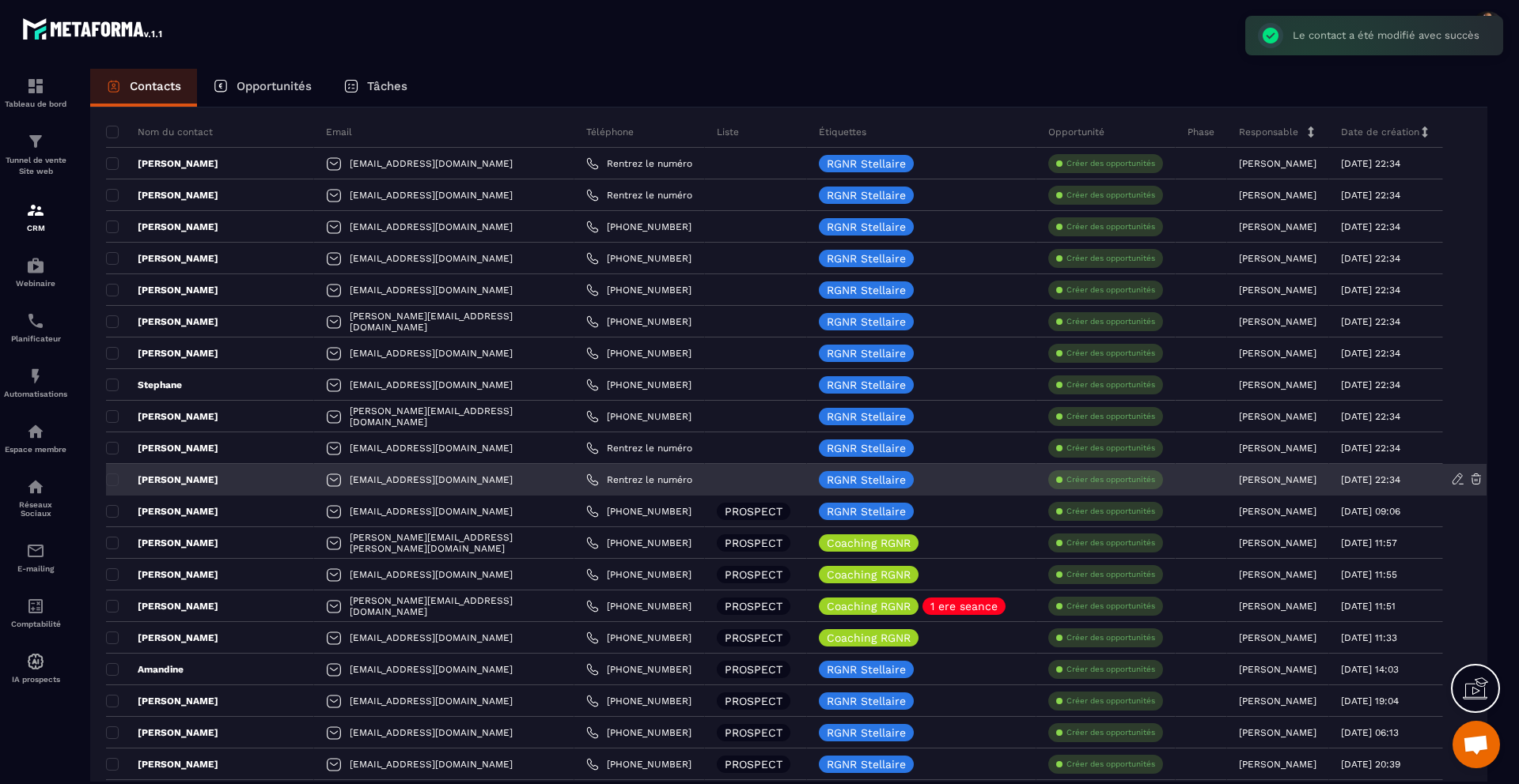
click at [740, 479] on div at bounding box center [756, 480] width 102 height 31
click at [1459, 478] on icon at bounding box center [1457, 478] width 10 height 11
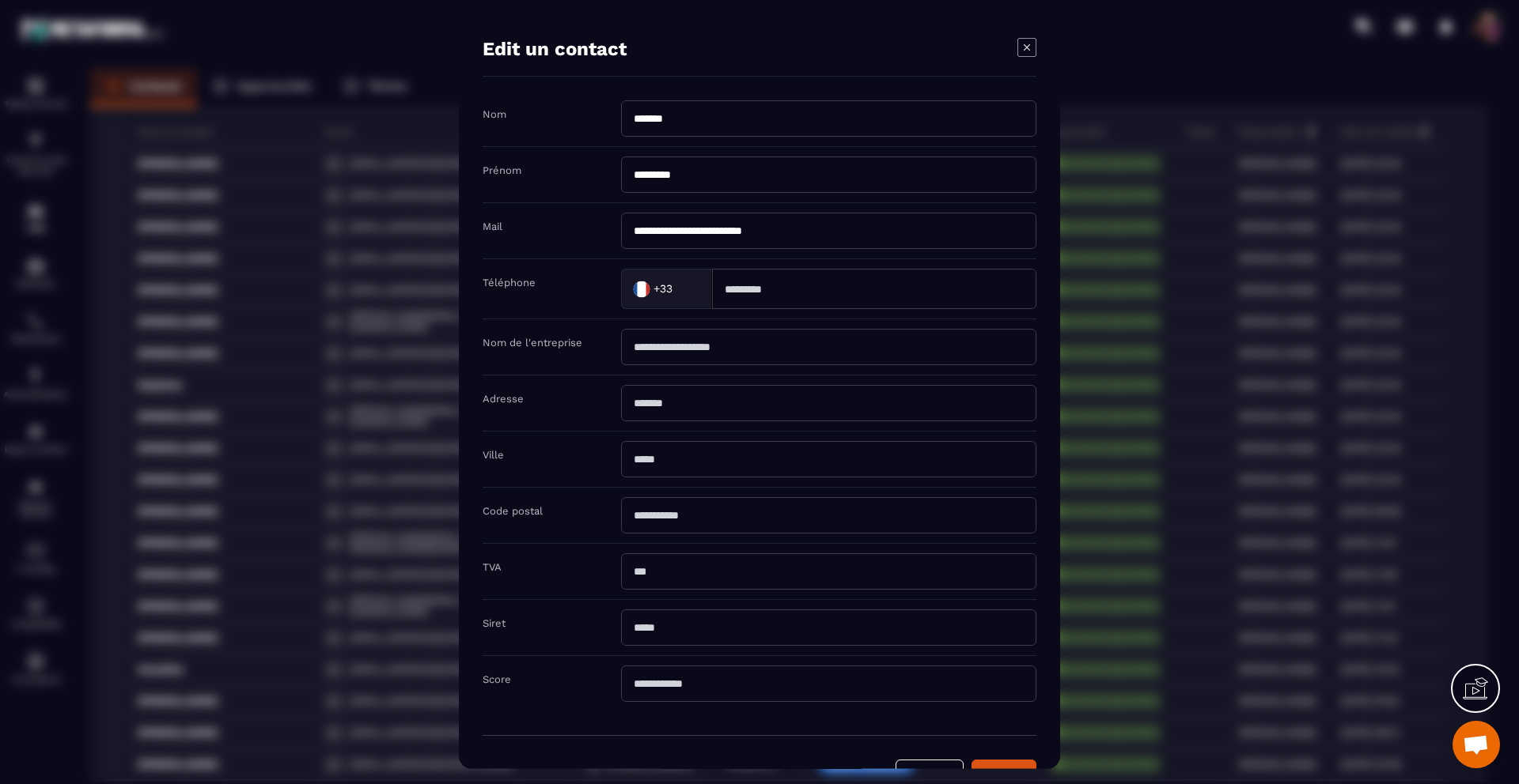
scroll to position [0, 0]
click at [1023, 50] on icon "Modal window" at bounding box center [1026, 48] width 19 height 19
